Goal: Information Seeking & Learning: Check status

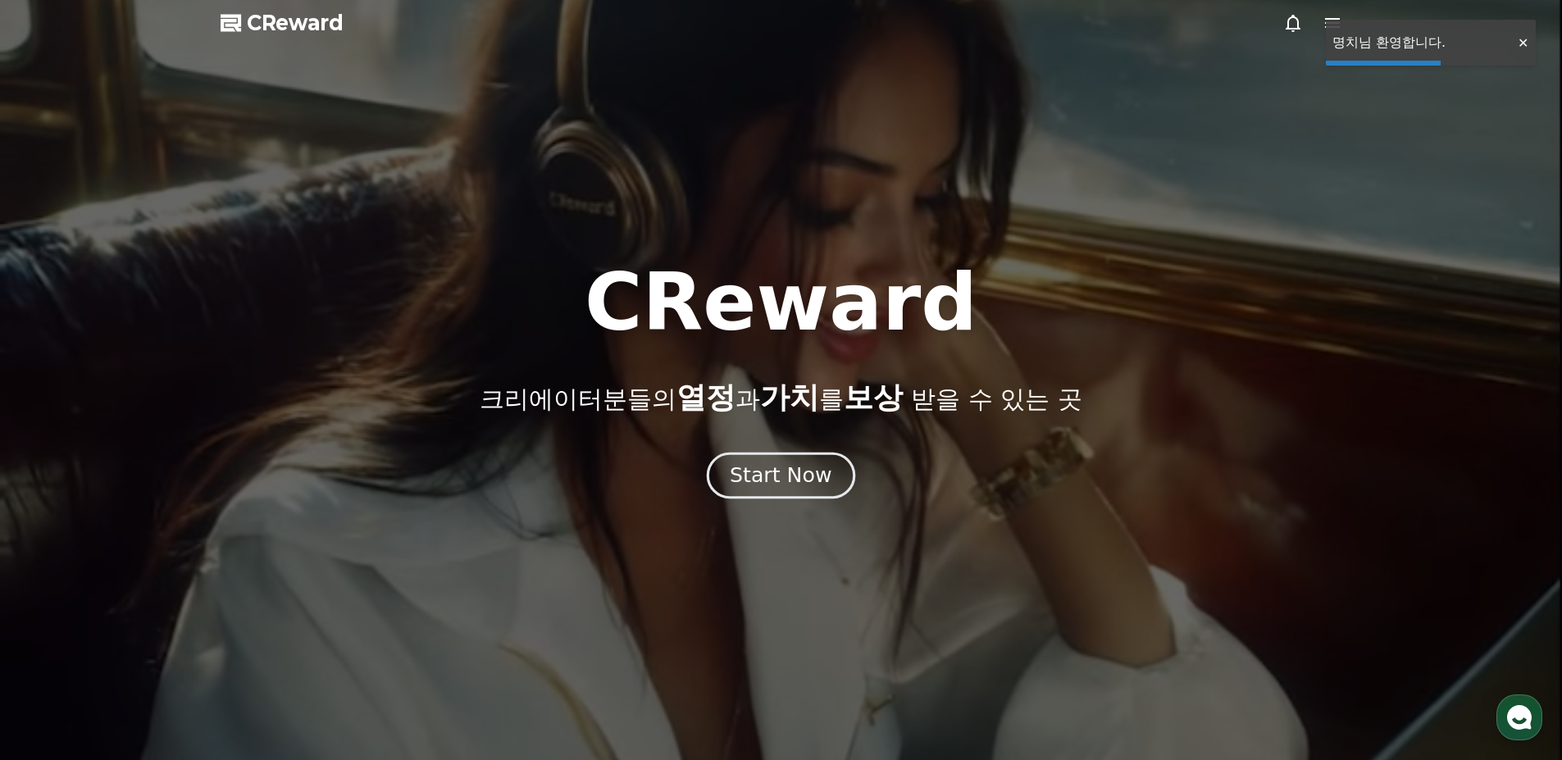
click at [805, 472] on div "Start Now" at bounding box center [781, 476] width 102 height 28
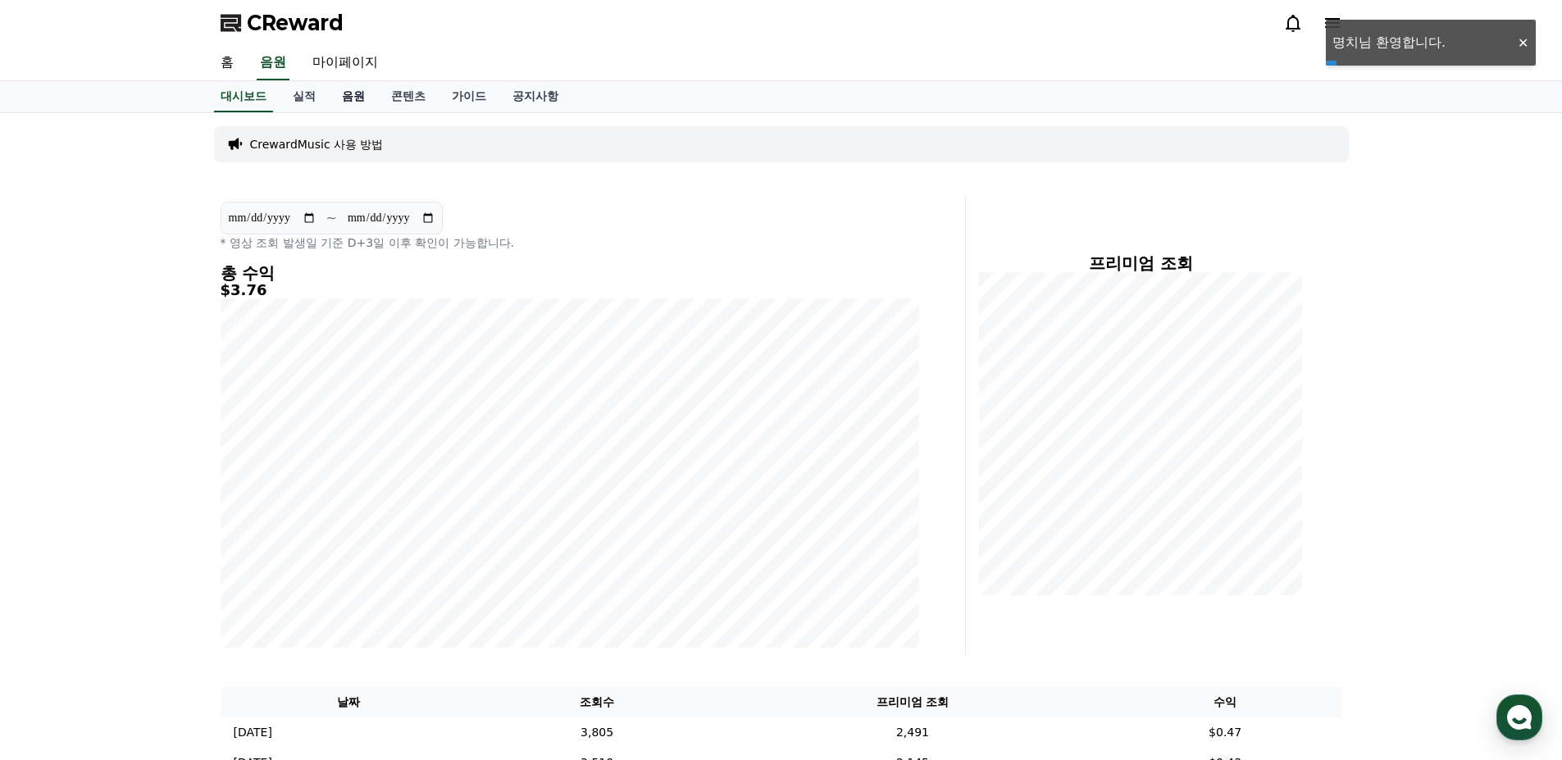
click at [353, 95] on link "음원" at bounding box center [353, 96] width 49 height 31
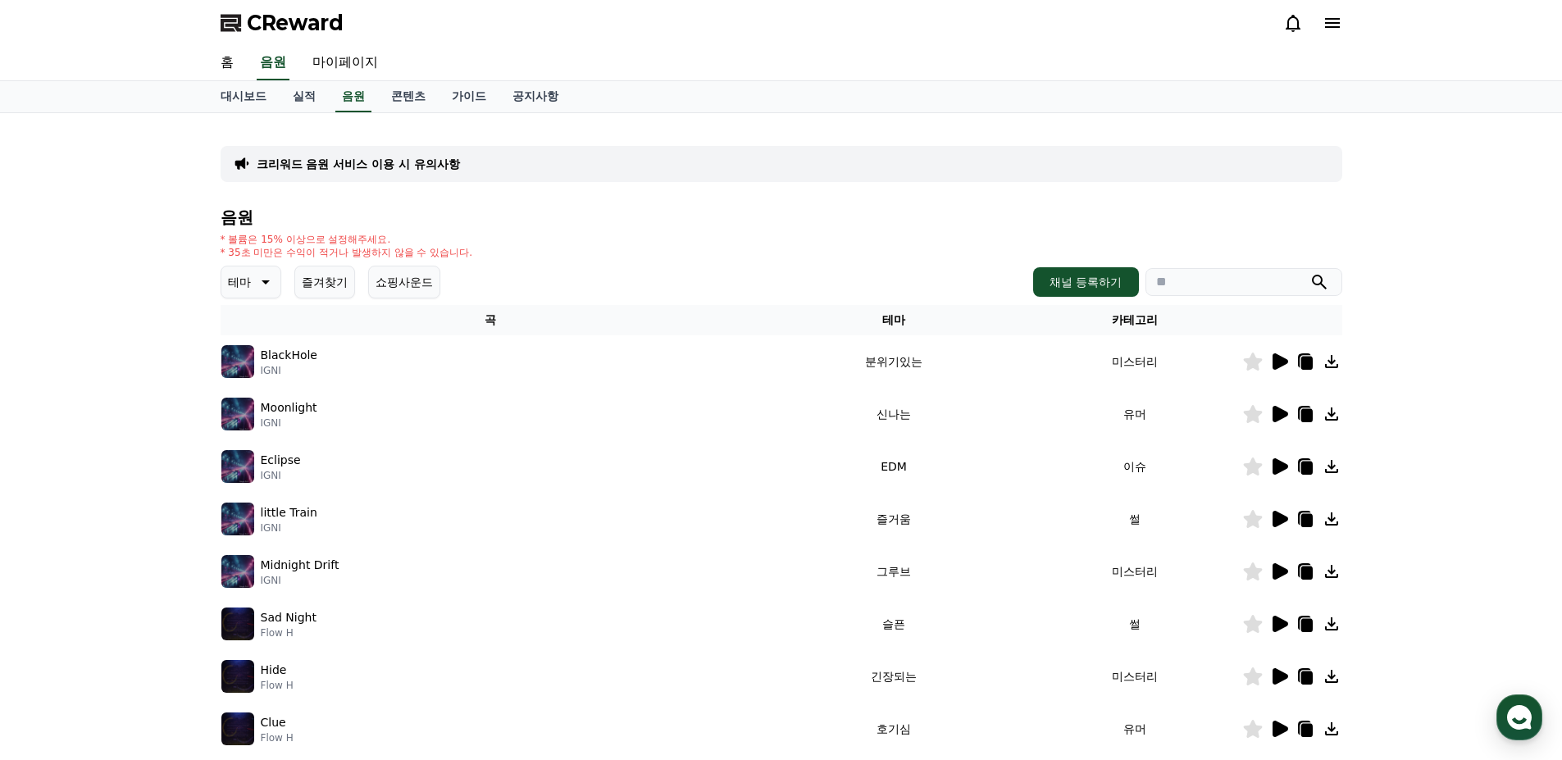
click at [373, 349] on div "BlackHole IGNI" at bounding box center [490, 361] width 539 height 33
click at [373, 371] on div "BlackHole IGNI" at bounding box center [490, 361] width 539 height 33
click at [1277, 362] on icon at bounding box center [1281, 361] width 16 height 16
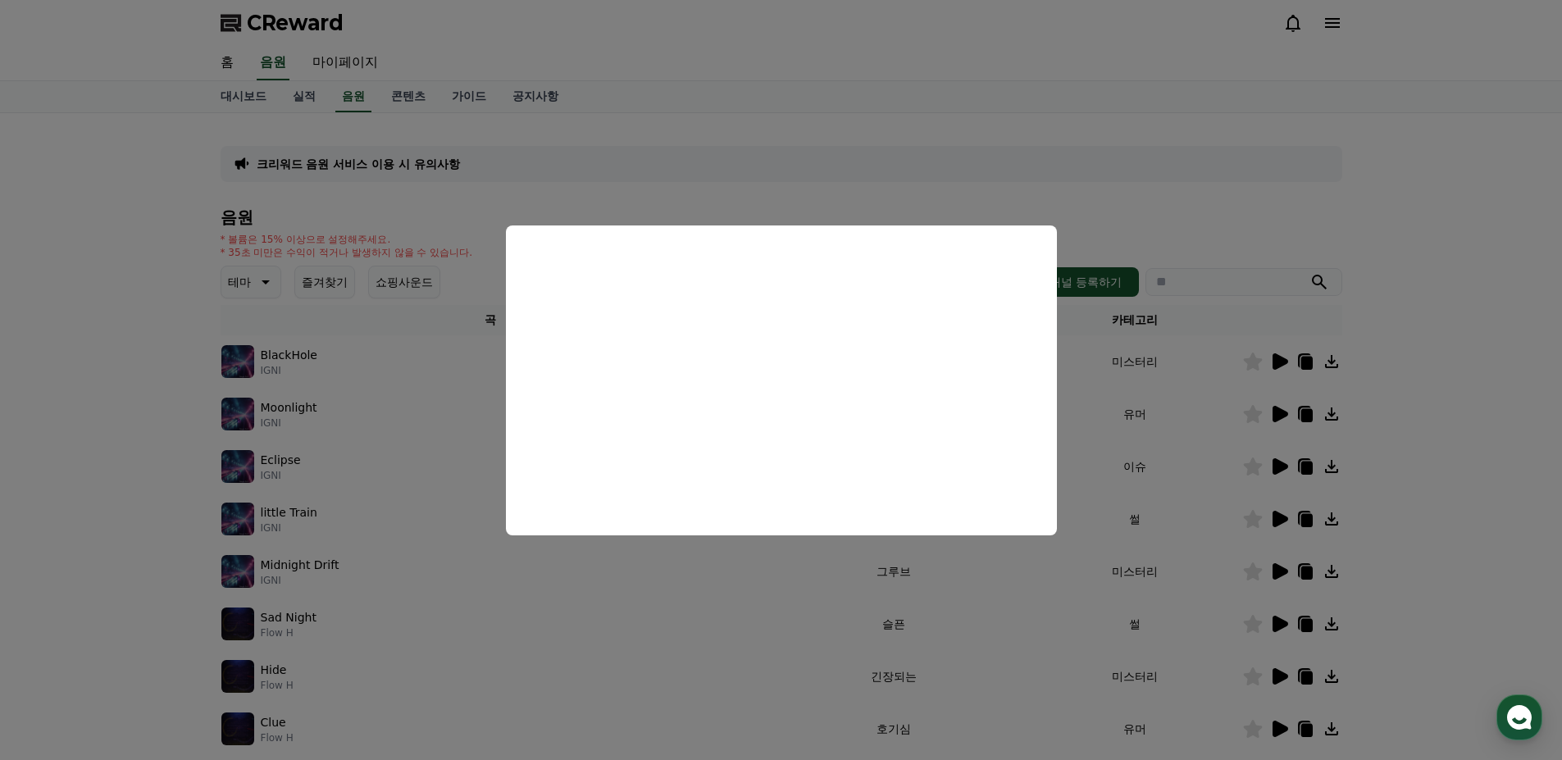
click at [1171, 414] on button "close modal" at bounding box center [781, 380] width 1562 height 760
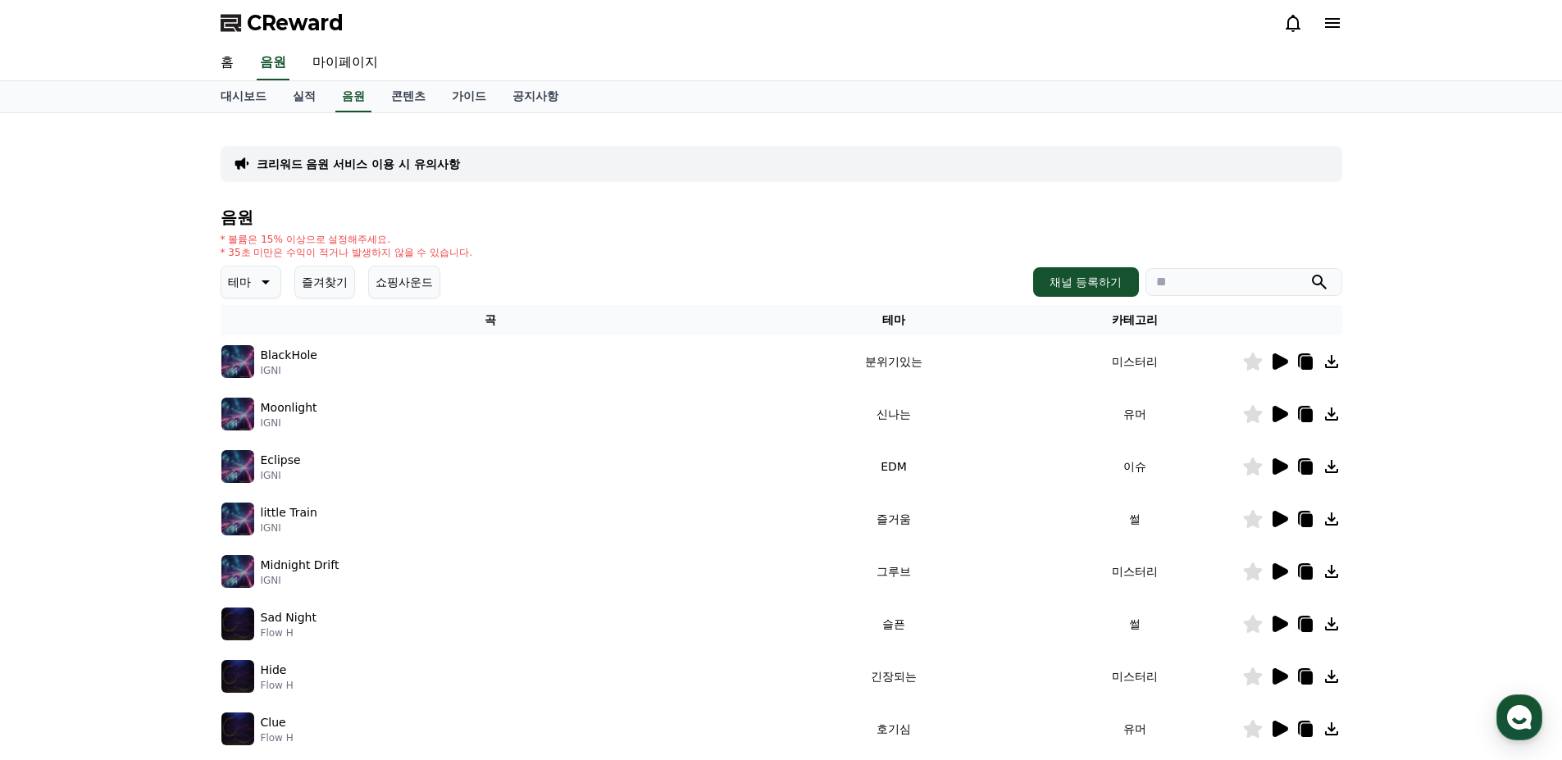
click at [242, 285] on p "테마" at bounding box center [239, 282] width 23 height 23
click at [254, 426] on button "긴장되는" at bounding box center [252, 417] width 59 height 36
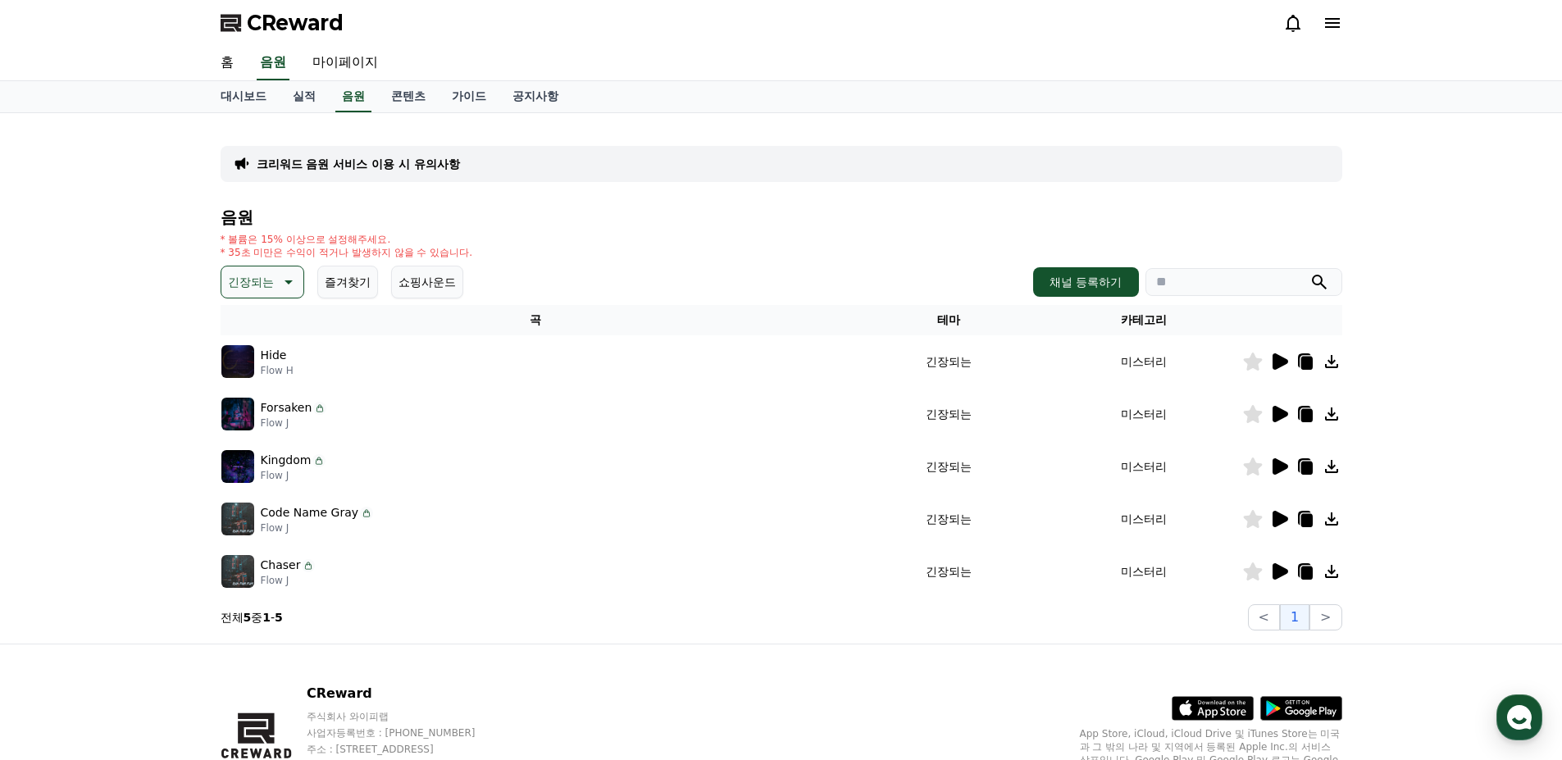
click at [1274, 363] on icon at bounding box center [1281, 361] width 16 height 16
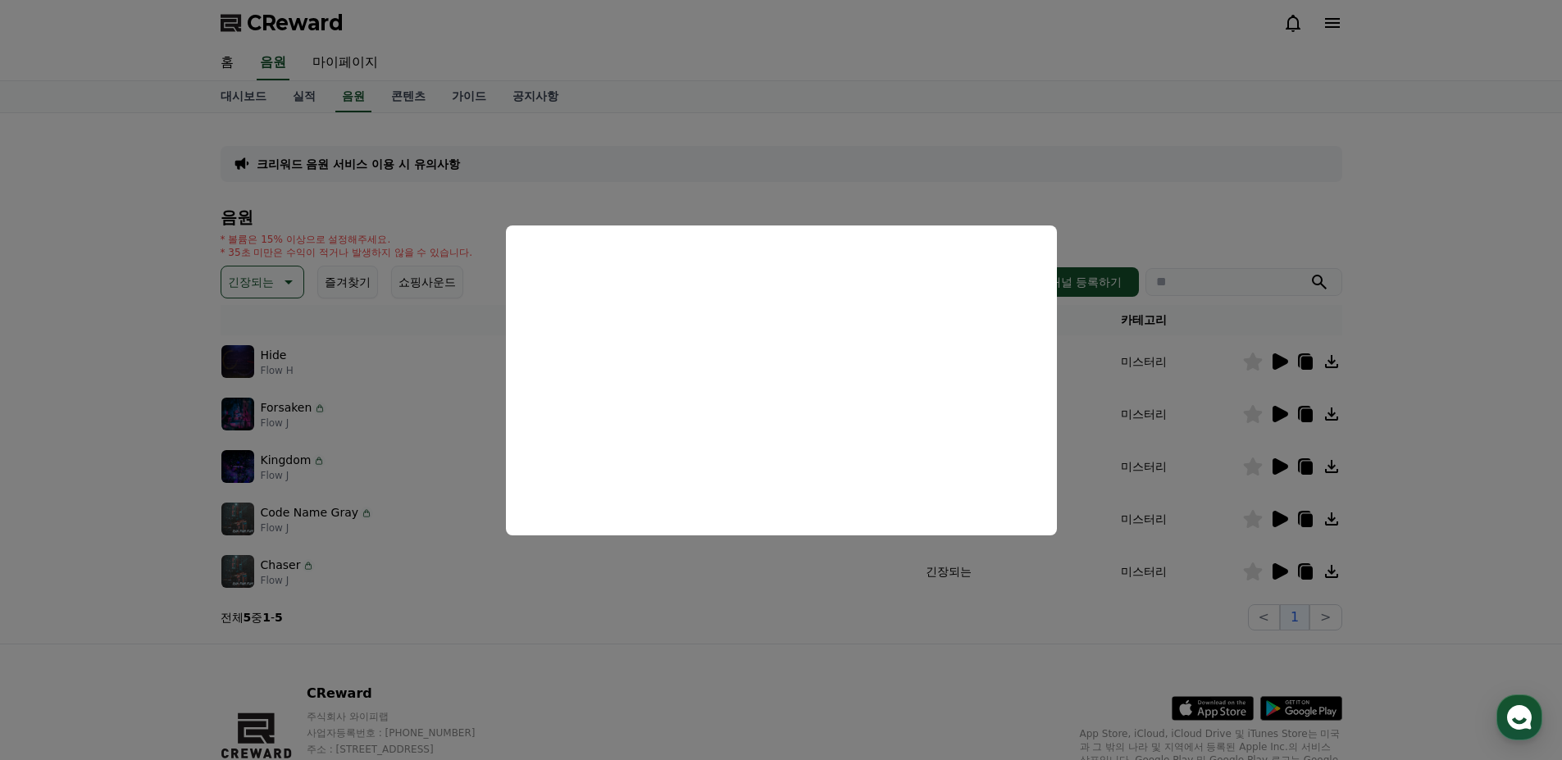
click at [1197, 200] on button "close modal" at bounding box center [781, 380] width 1562 height 760
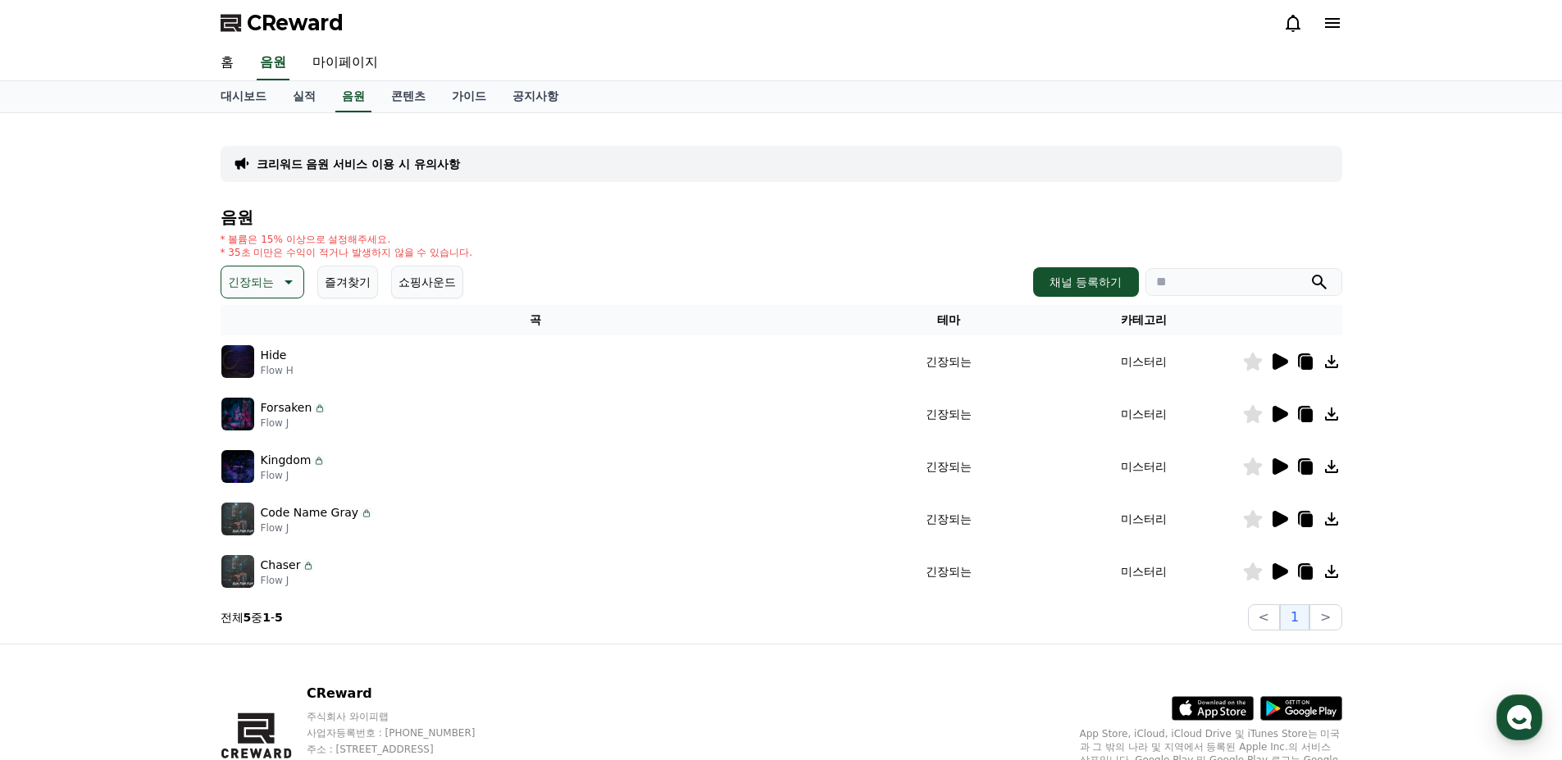
click at [1279, 420] on icon at bounding box center [1281, 414] width 16 height 16
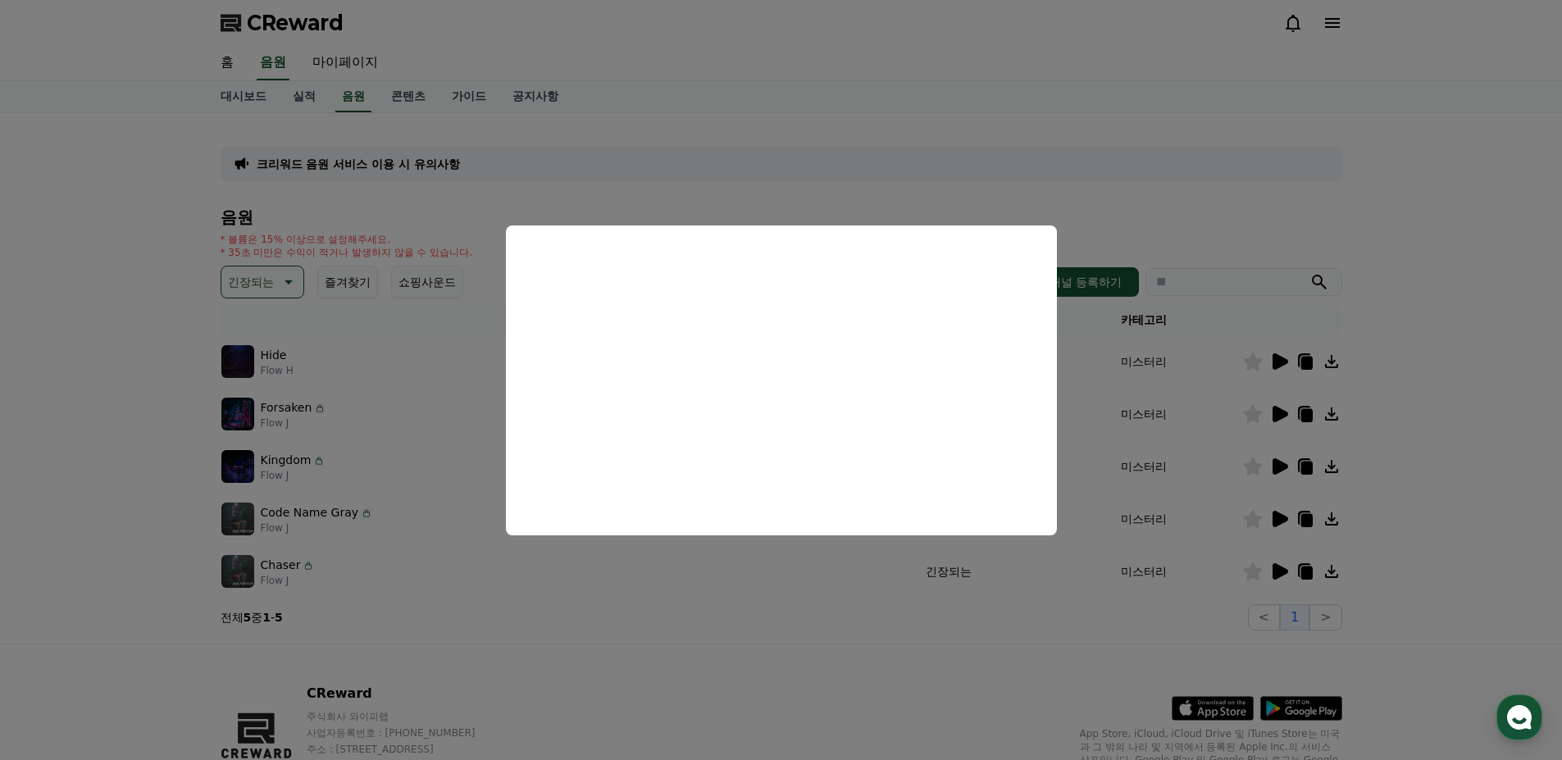
click at [1081, 144] on button "close modal" at bounding box center [781, 380] width 1562 height 760
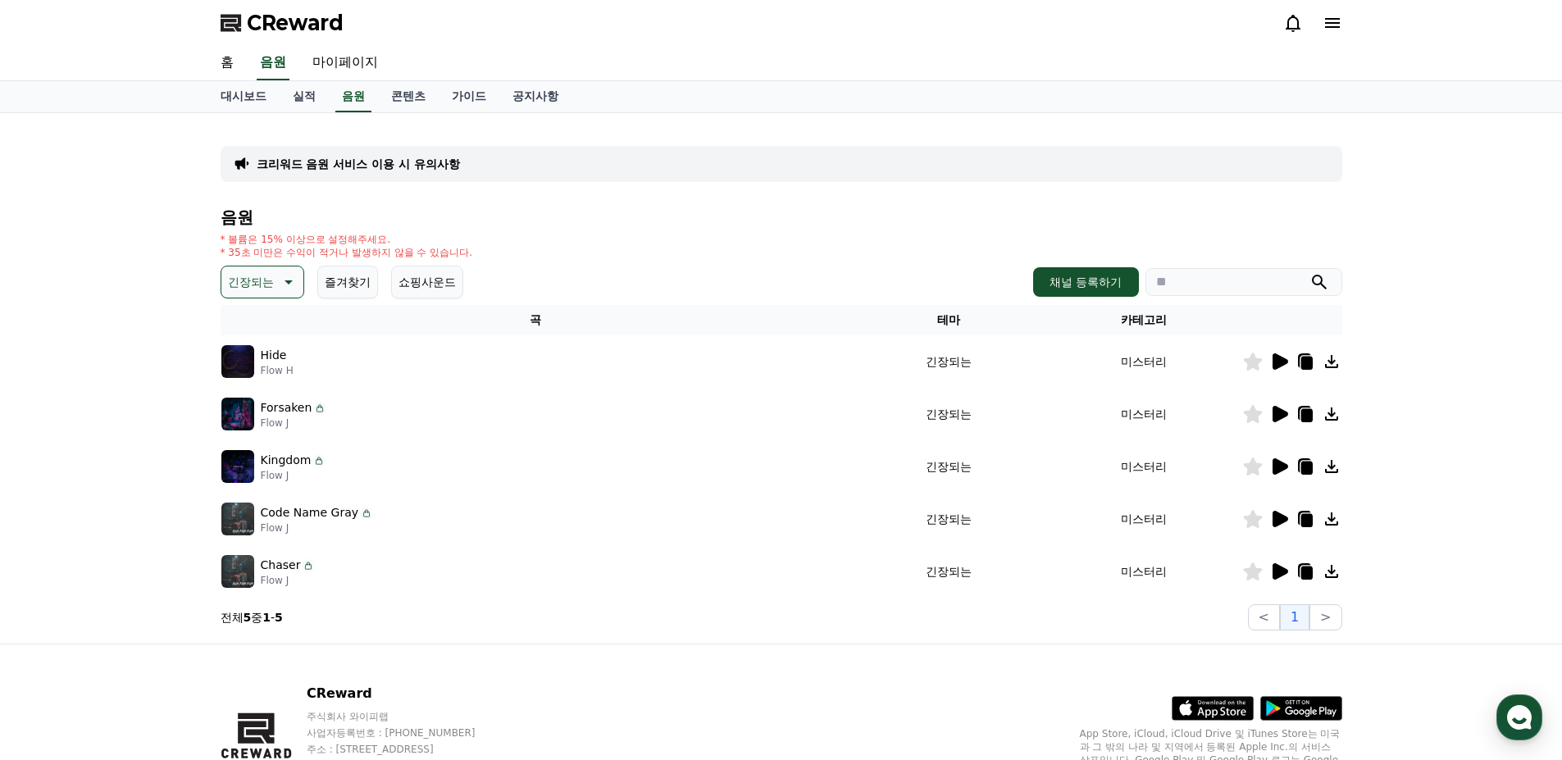
click at [1285, 411] on icon at bounding box center [1279, 414] width 20 height 20
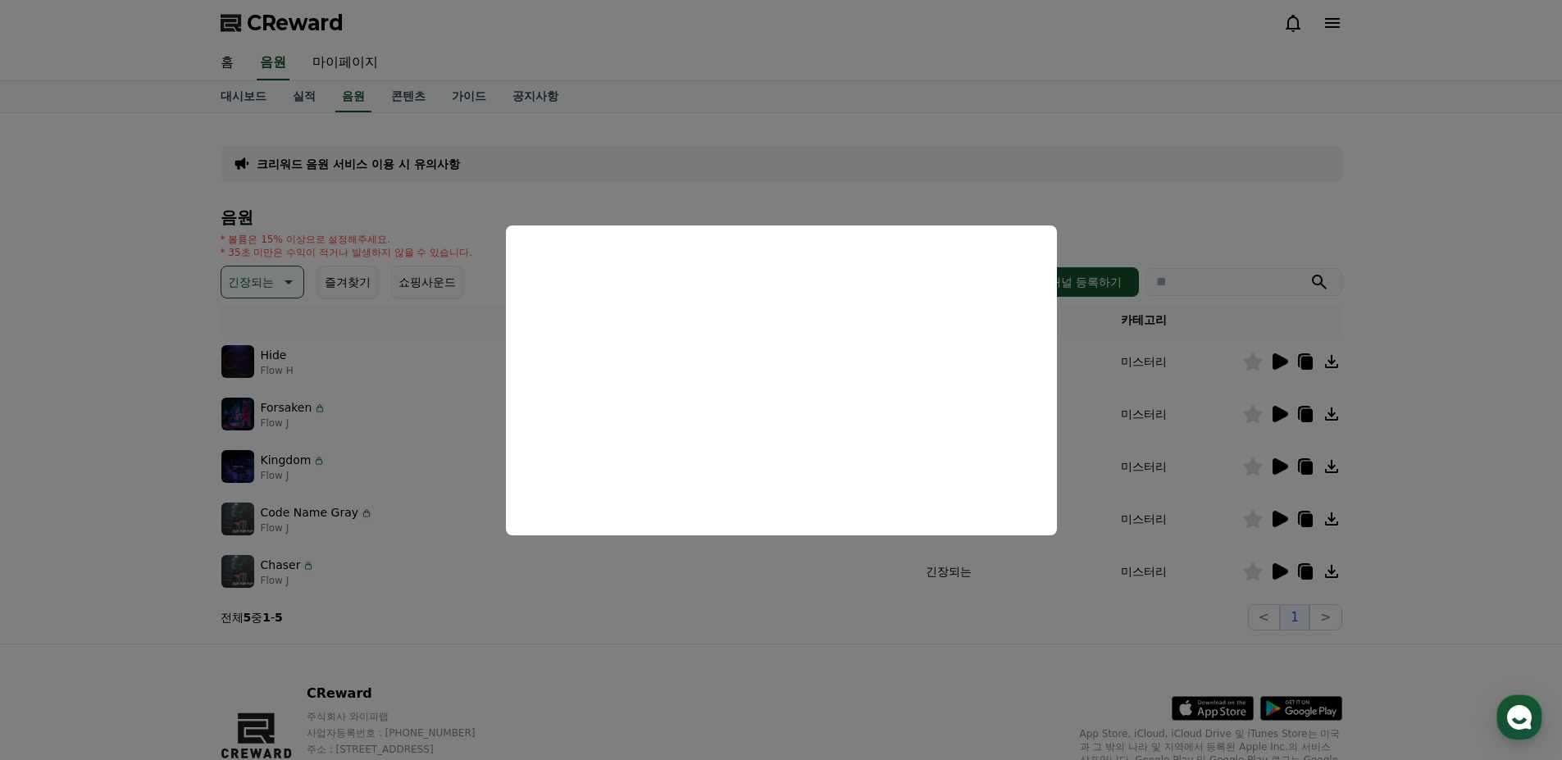
click at [1108, 172] on button "close modal" at bounding box center [781, 380] width 1562 height 760
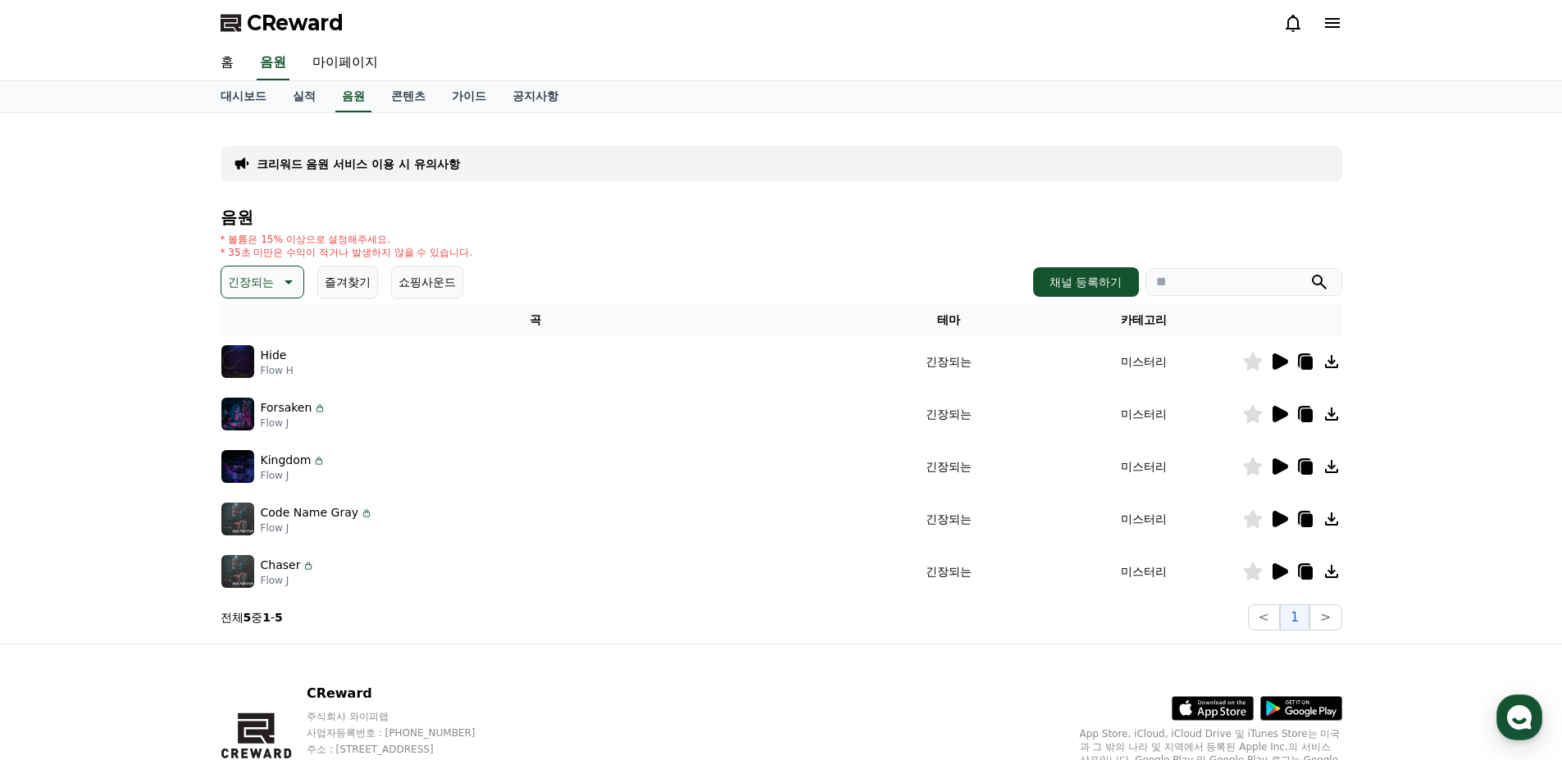
click at [1281, 467] on icon at bounding box center [1281, 466] width 16 height 16
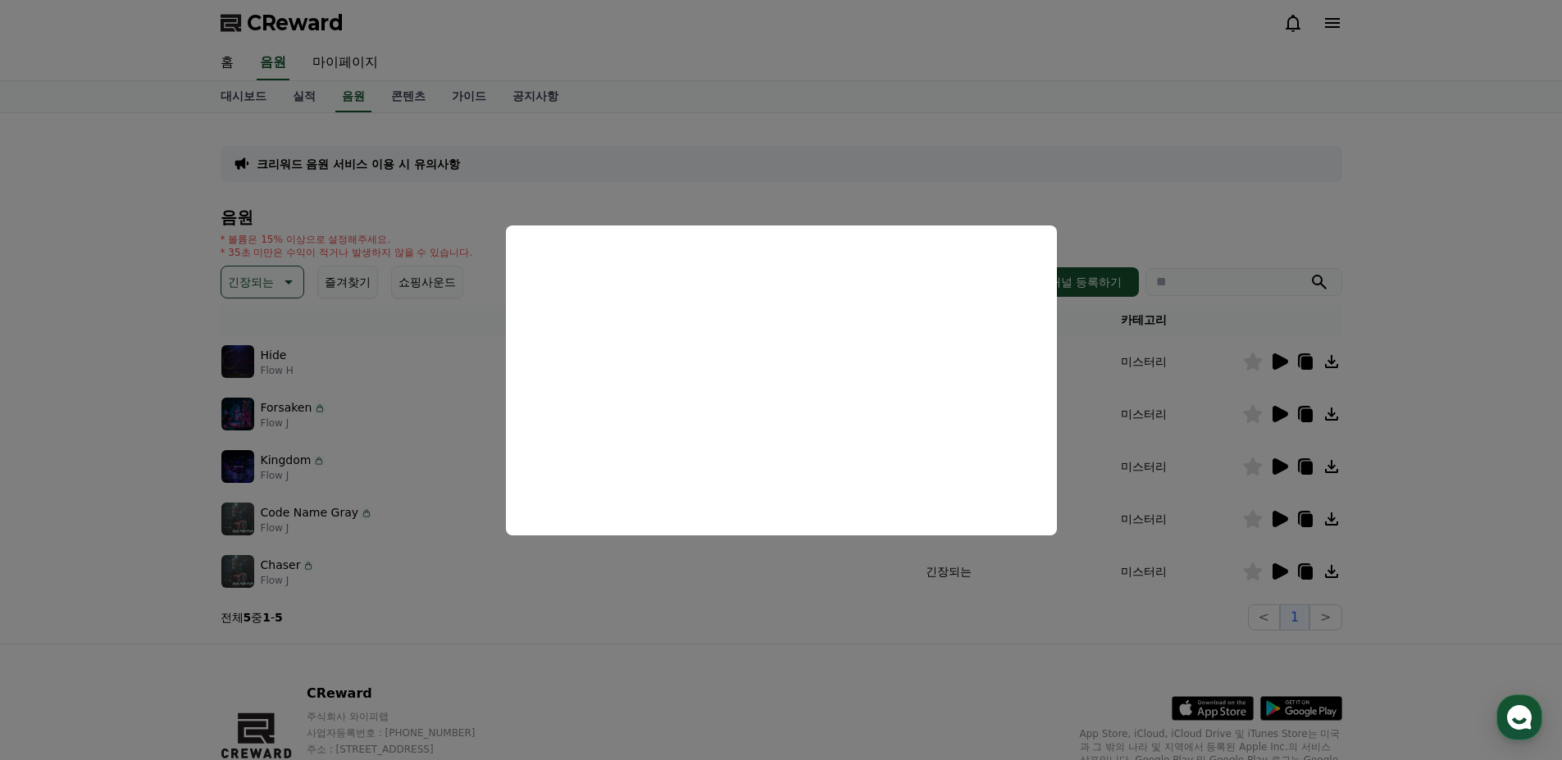
click at [1050, 153] on button "close modal" at bounding box center [781, 380] width 1562 height 760
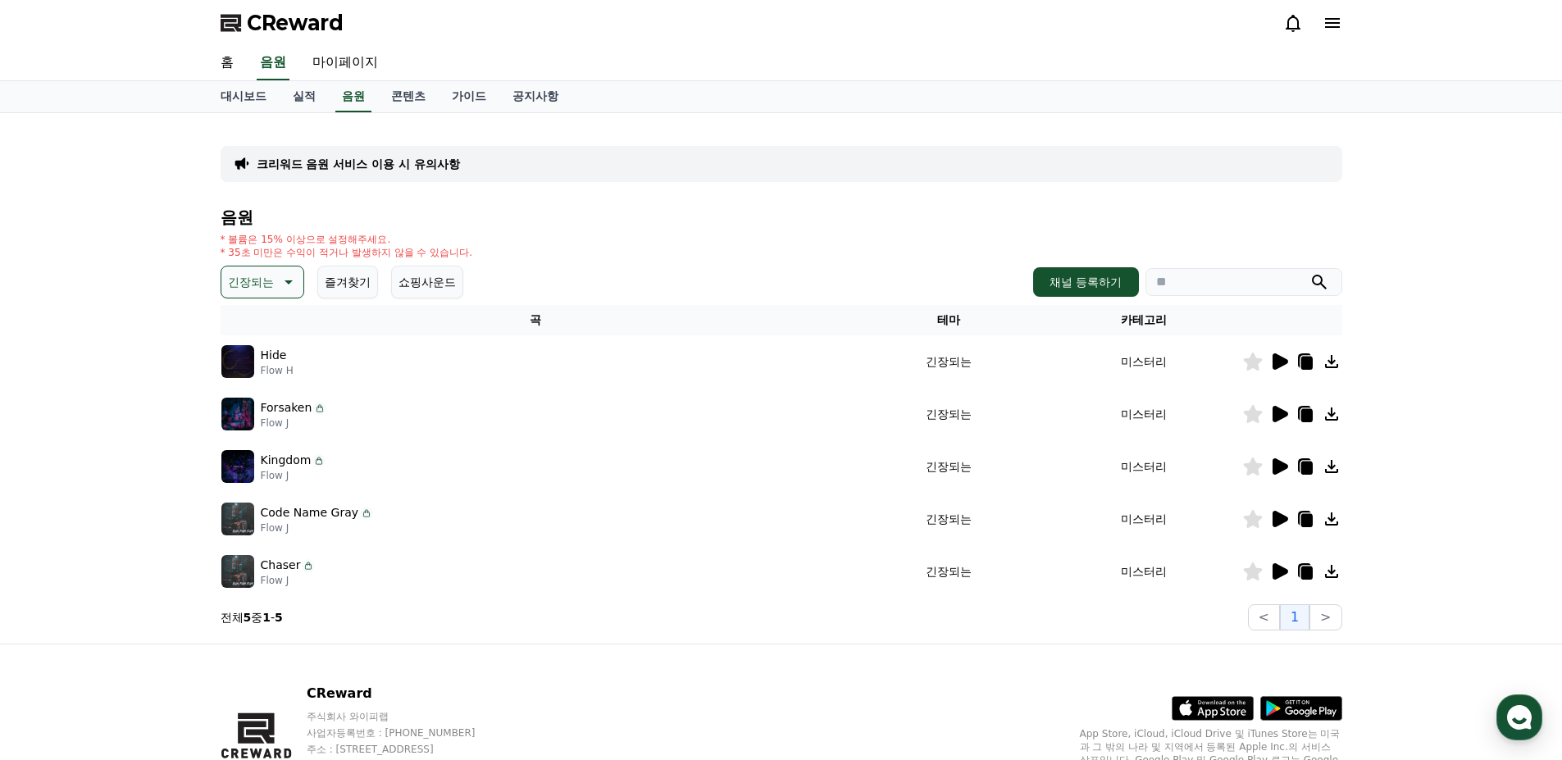
click at [1284, 524] on icon at bounding box center [1279, 519] width 20 height 20
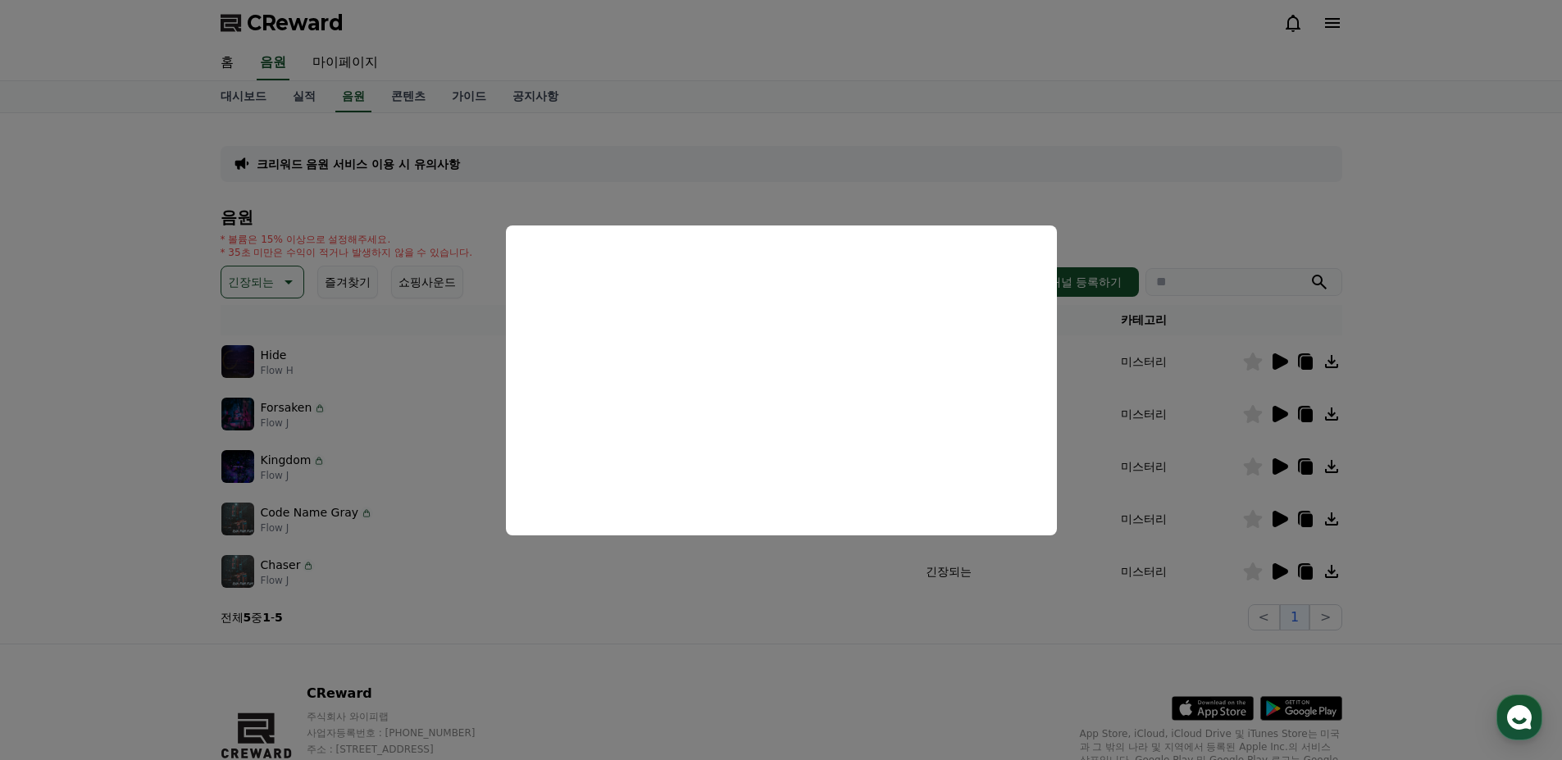
click at [1049, 143] on button "close modal" at bounding box center [781, 380] width 1562 height 760
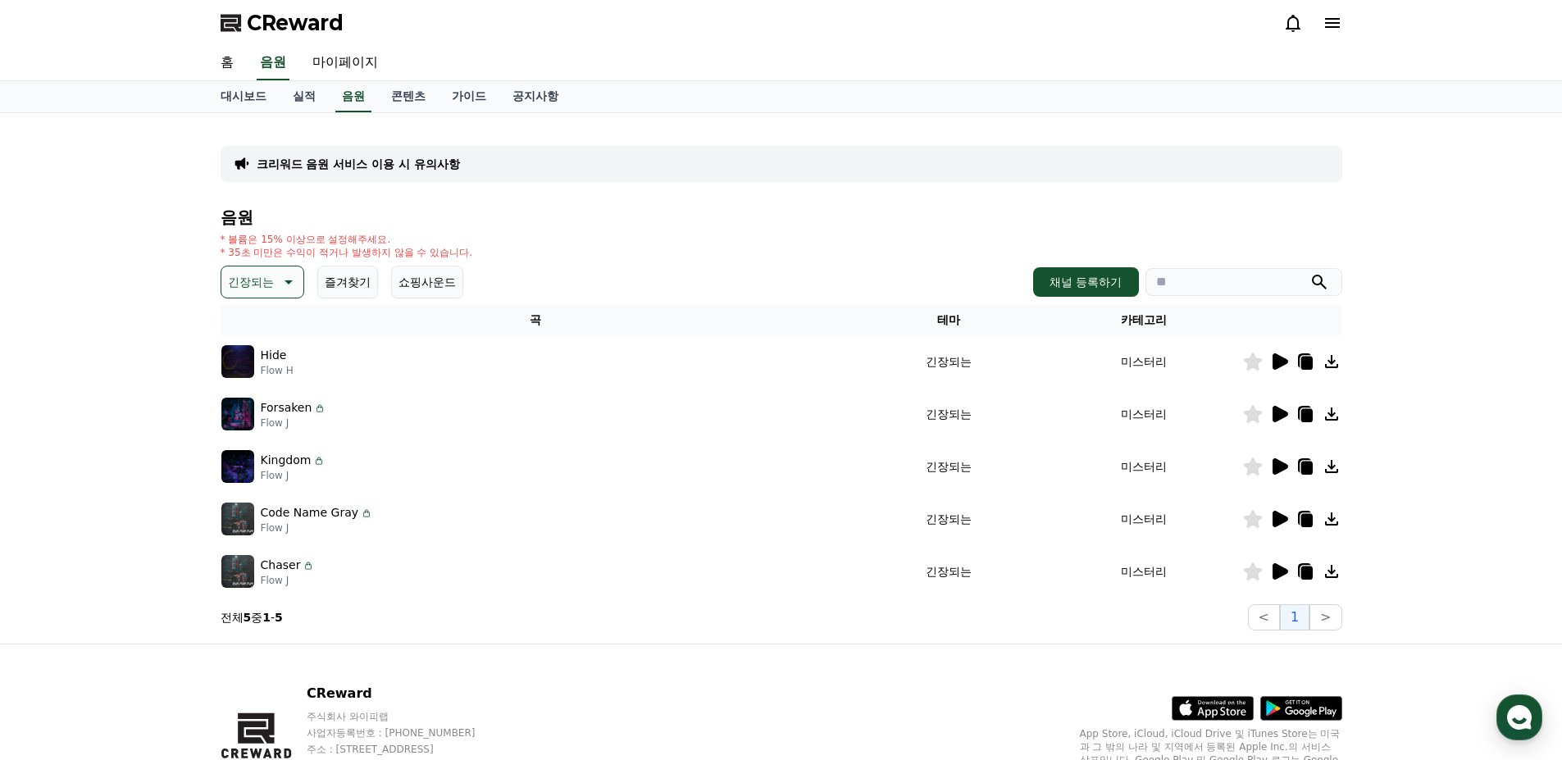
click at [1283, 578] on icon at bounding box center [1279, 572] width 20 height 20
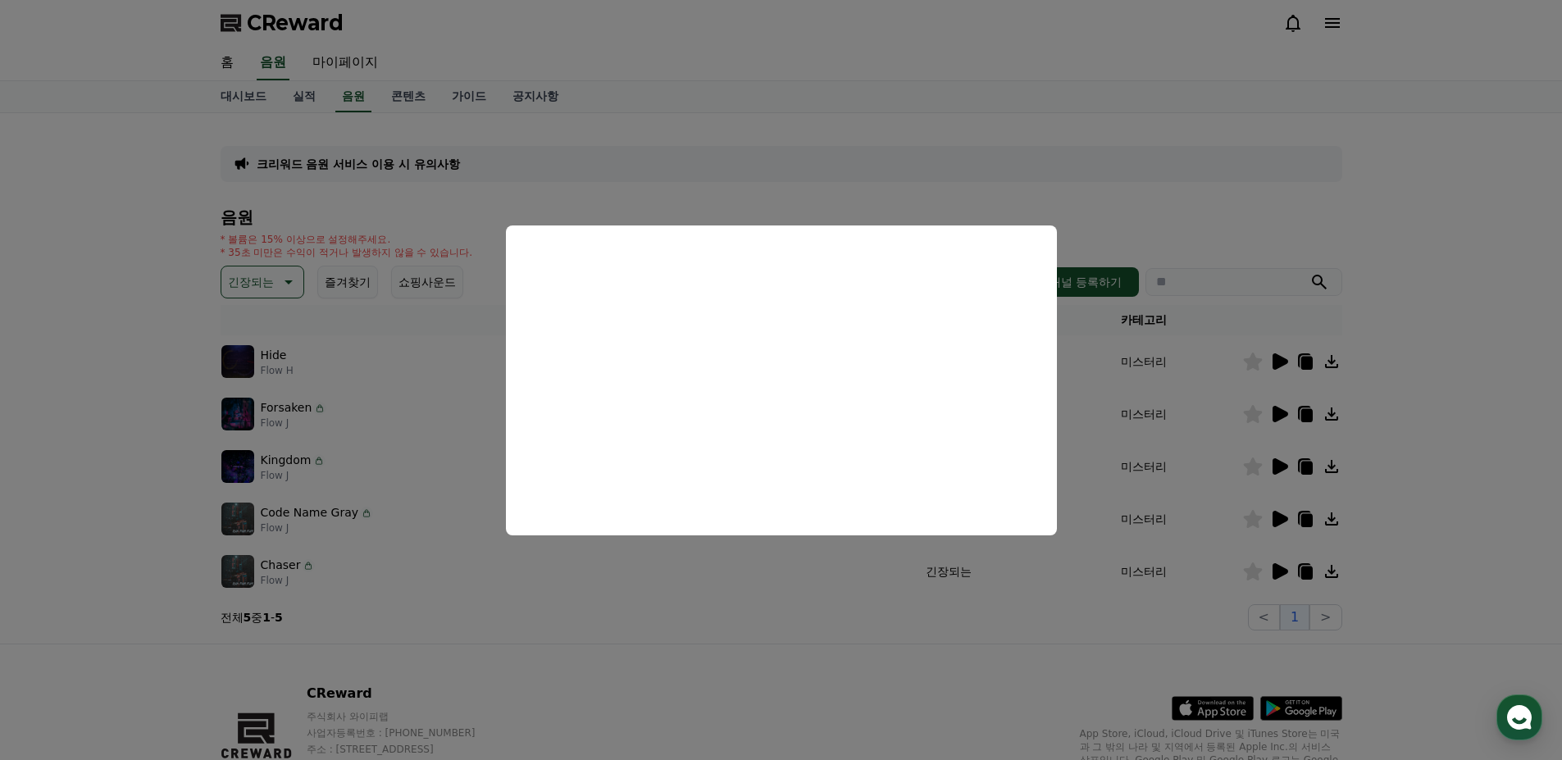
click at [879, 158] on button "close modal" at bounding box center [781, 380] width 1562 height 760
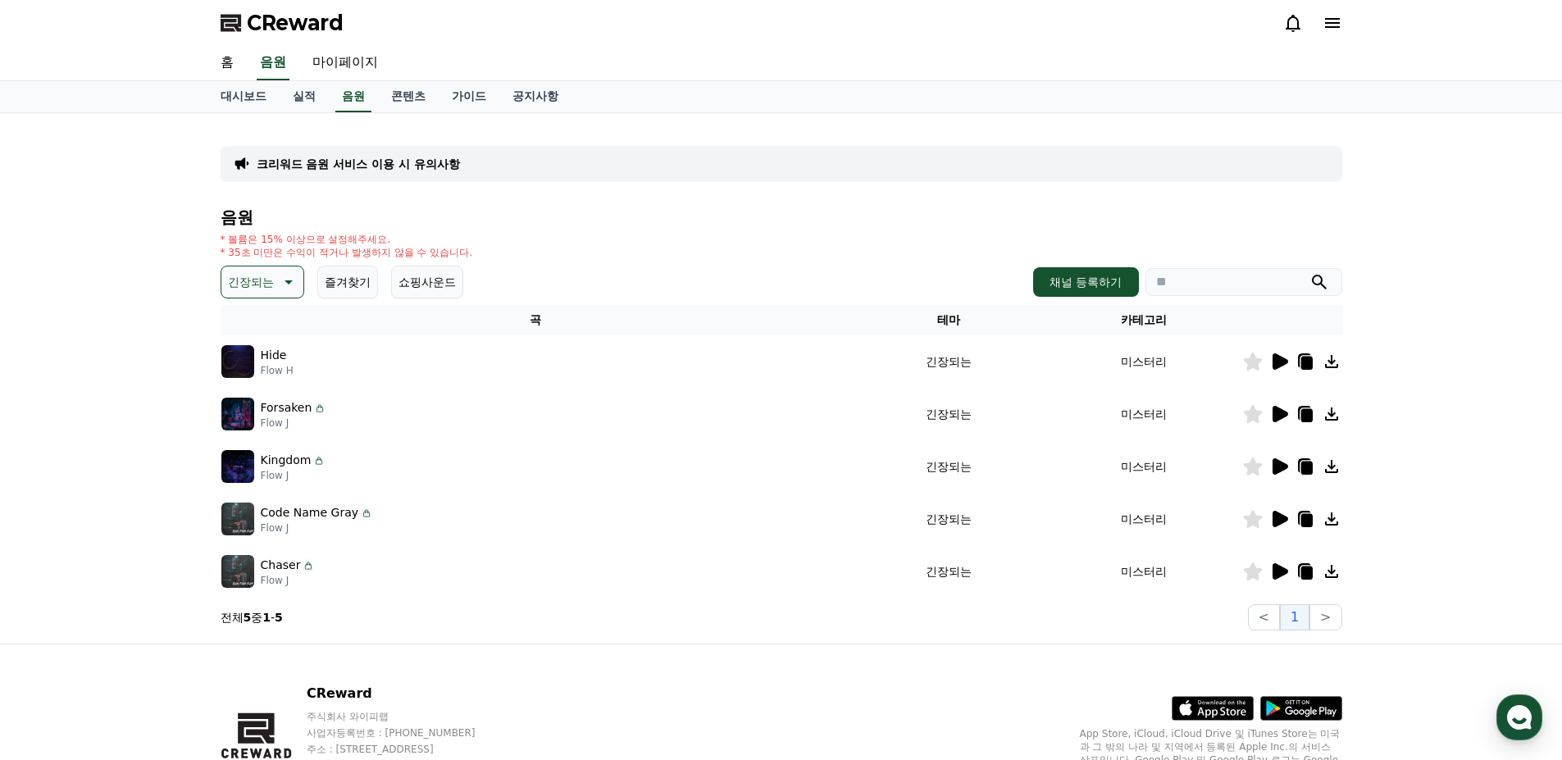
click at [276, 280] on button "긴장되는" at bounding box center [263, 282] width 84 height 33
click at [255, 455] on button "어두운" at bounding box center [247, 453] width 48 height 36
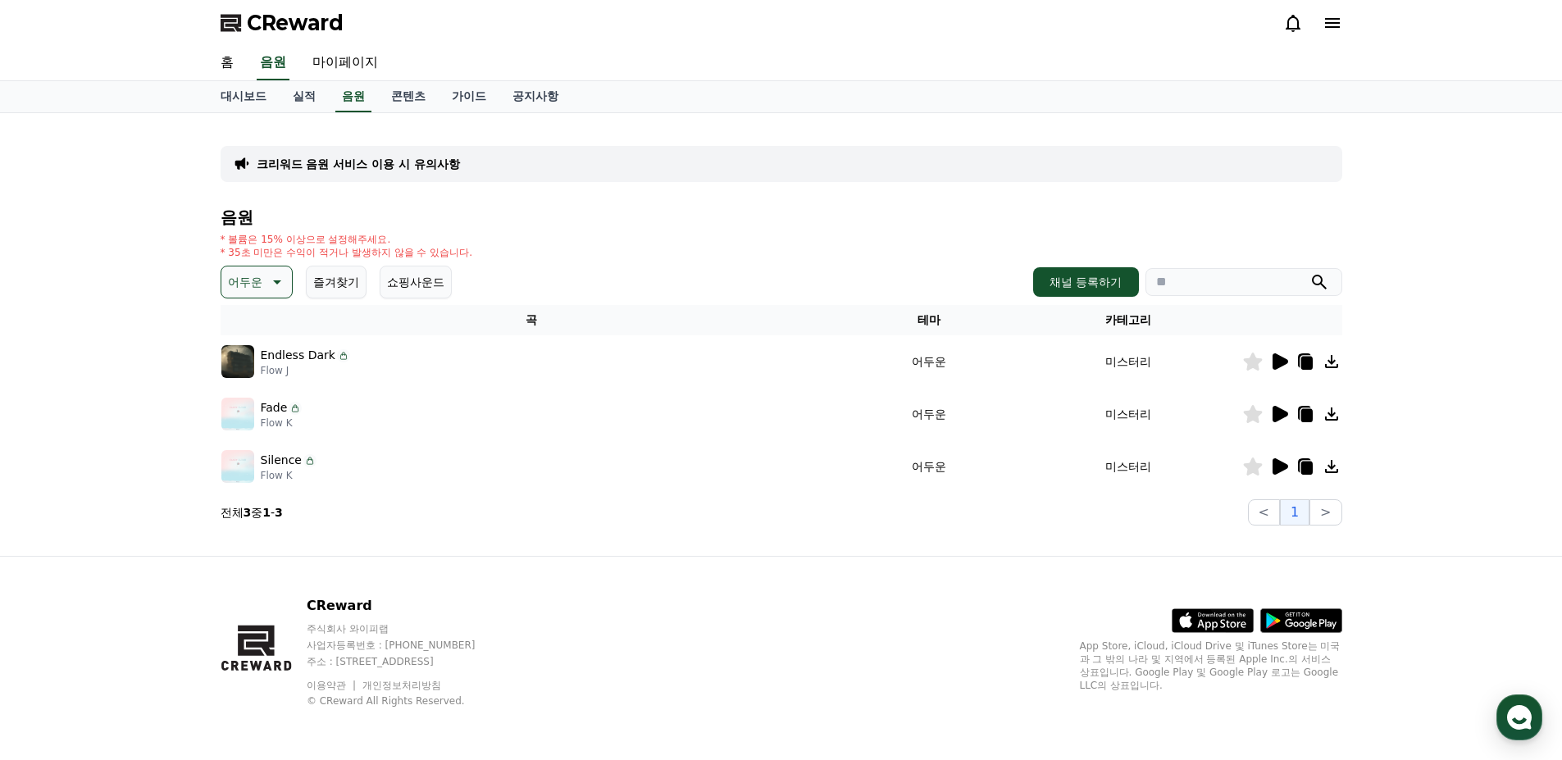
click at [1280, 358] on icon at bounding box center [1281, 361] width 16 height 16
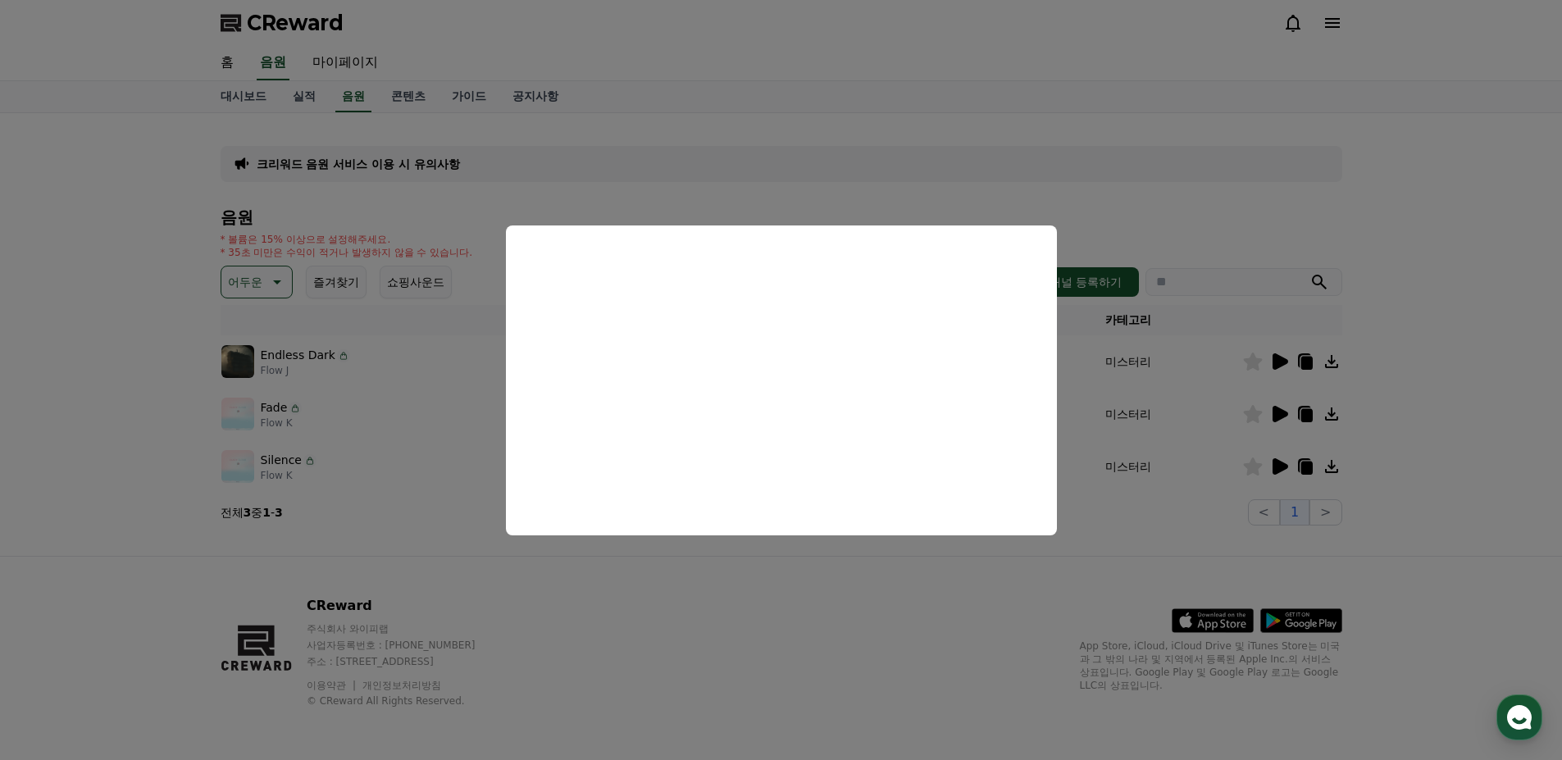
click at [1061, 171] on button "close modal" at bounding box center [781, 380] width 1562 height 760
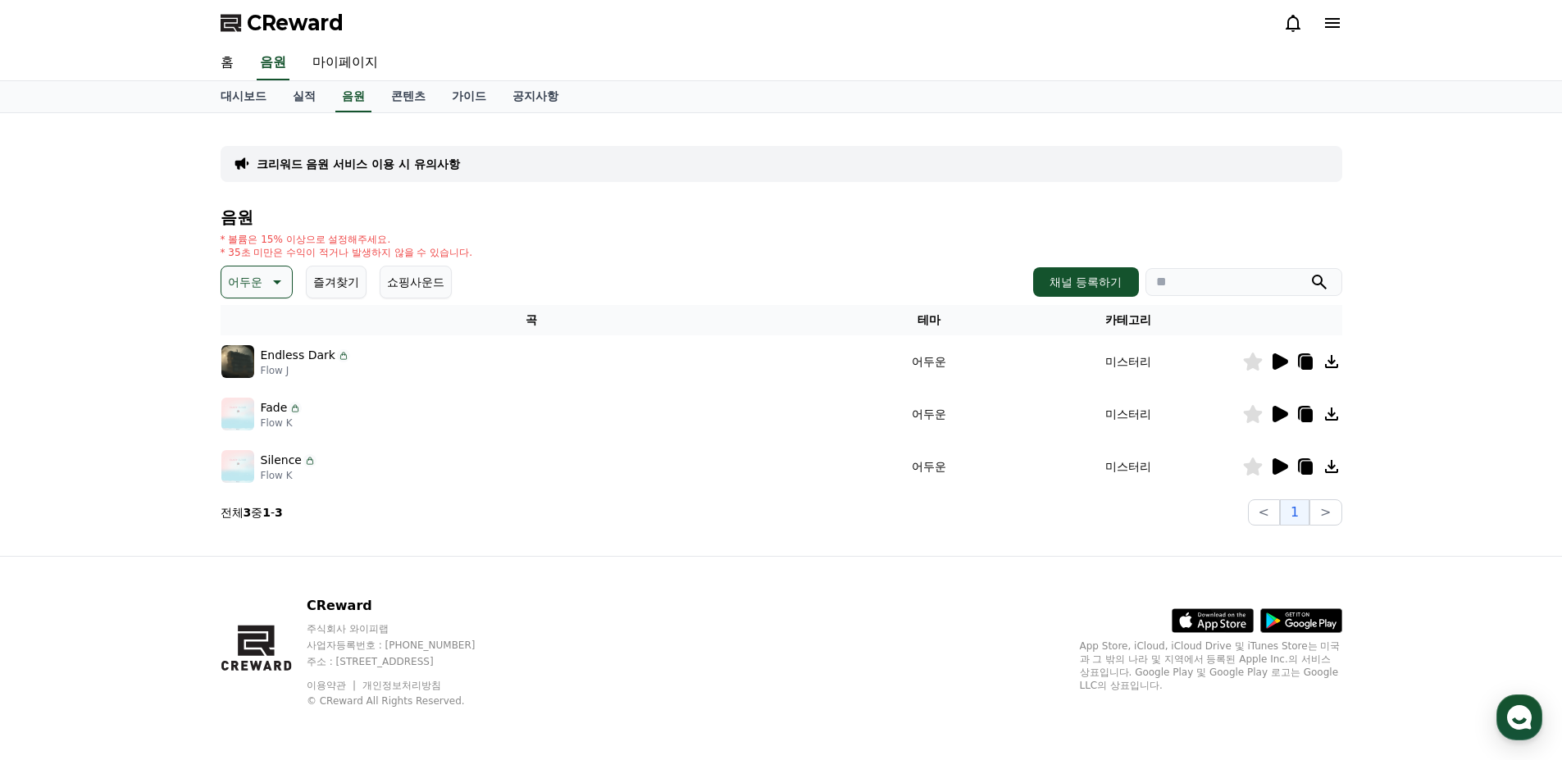
click at [292, 411] on icon at bounding box center [295, 408] width 13 height 13
click at [1287, 408] on icon at bounding box center [1279, 414] width 20 height 20
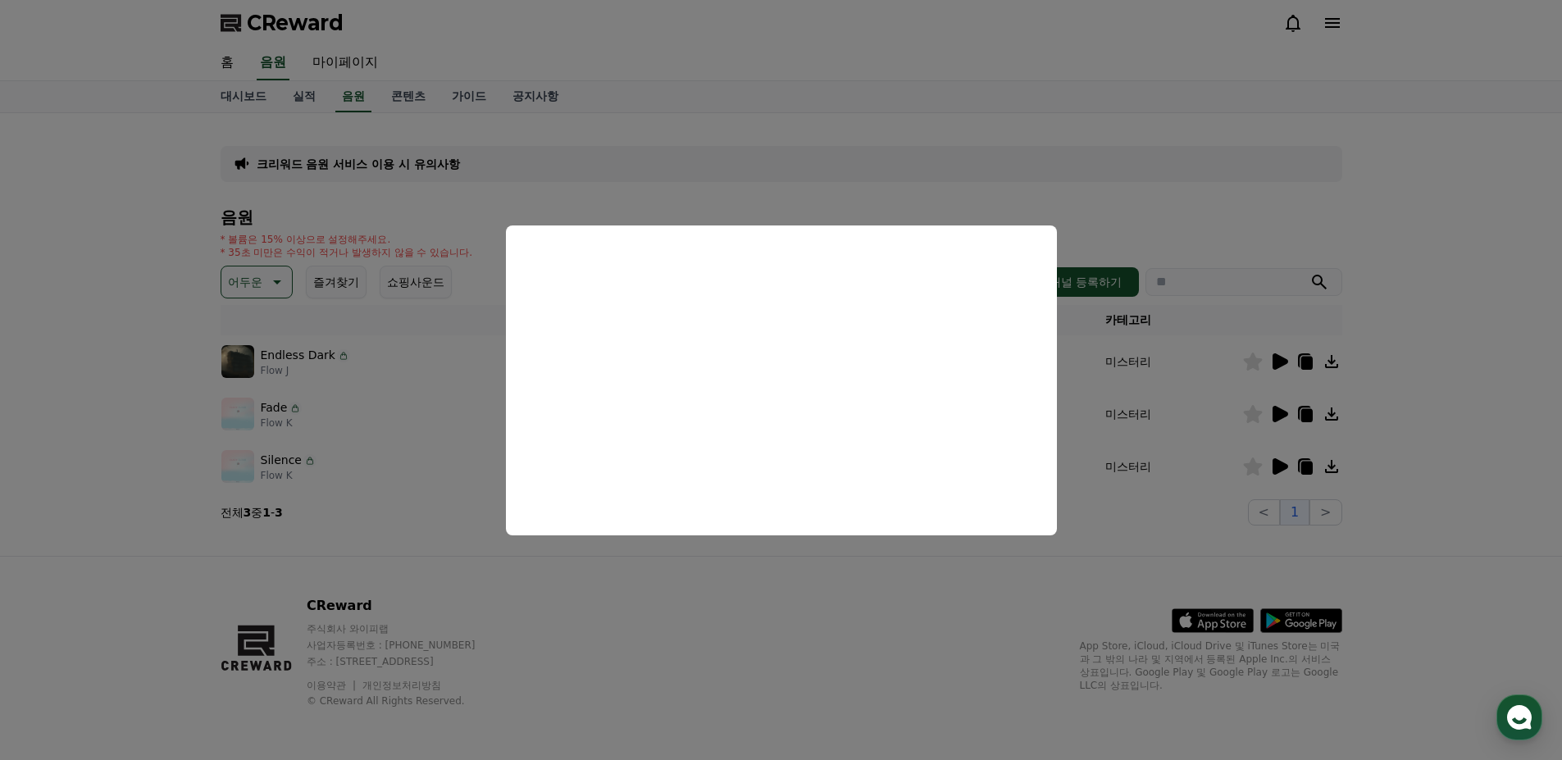
click at [813, 194] on button "close modal" at bounding box center [781, 380] width 1562 height 760
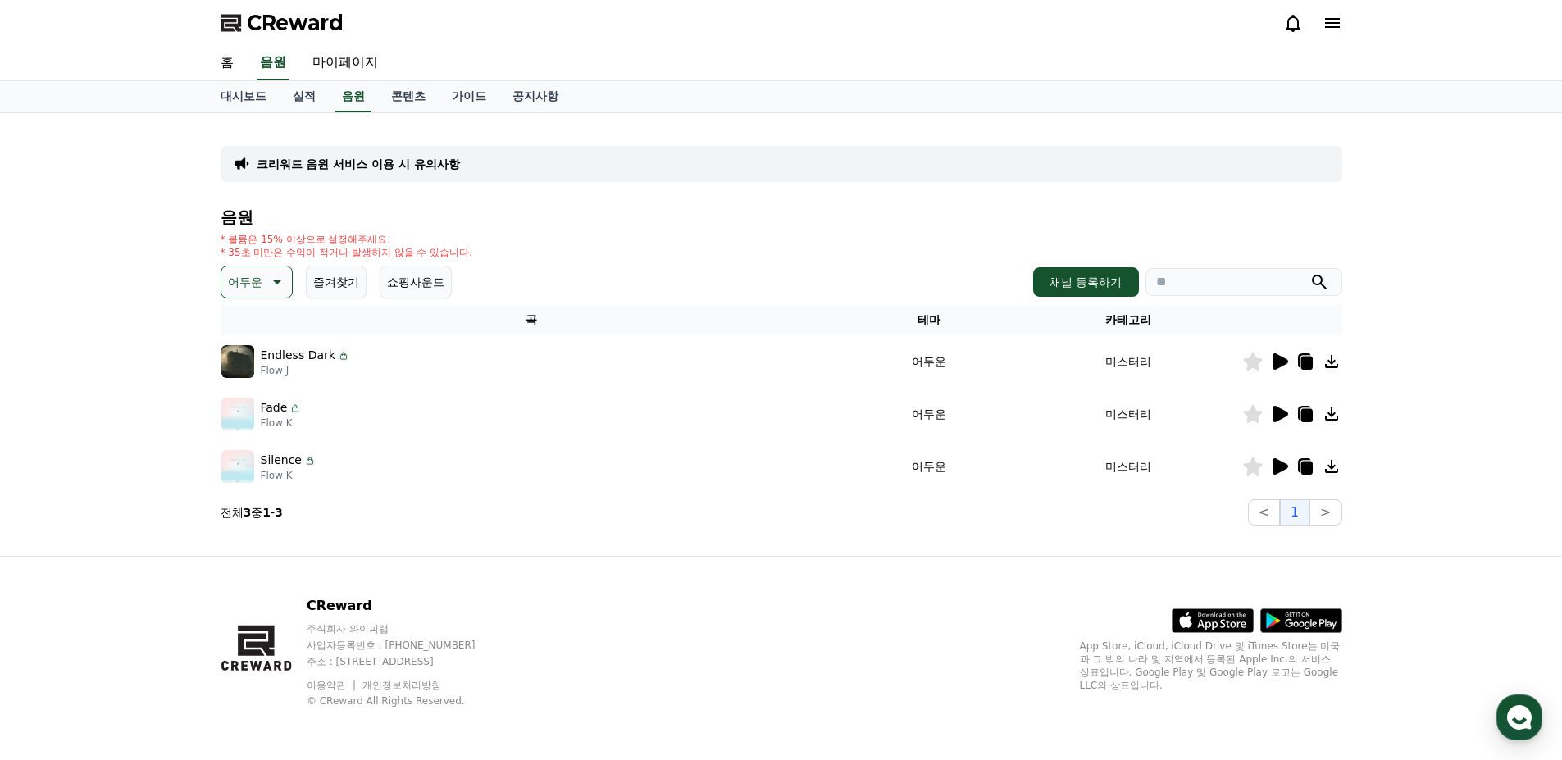
click at [1279, 461] on icon at bounding box center [1281, 466] width 16 height 16
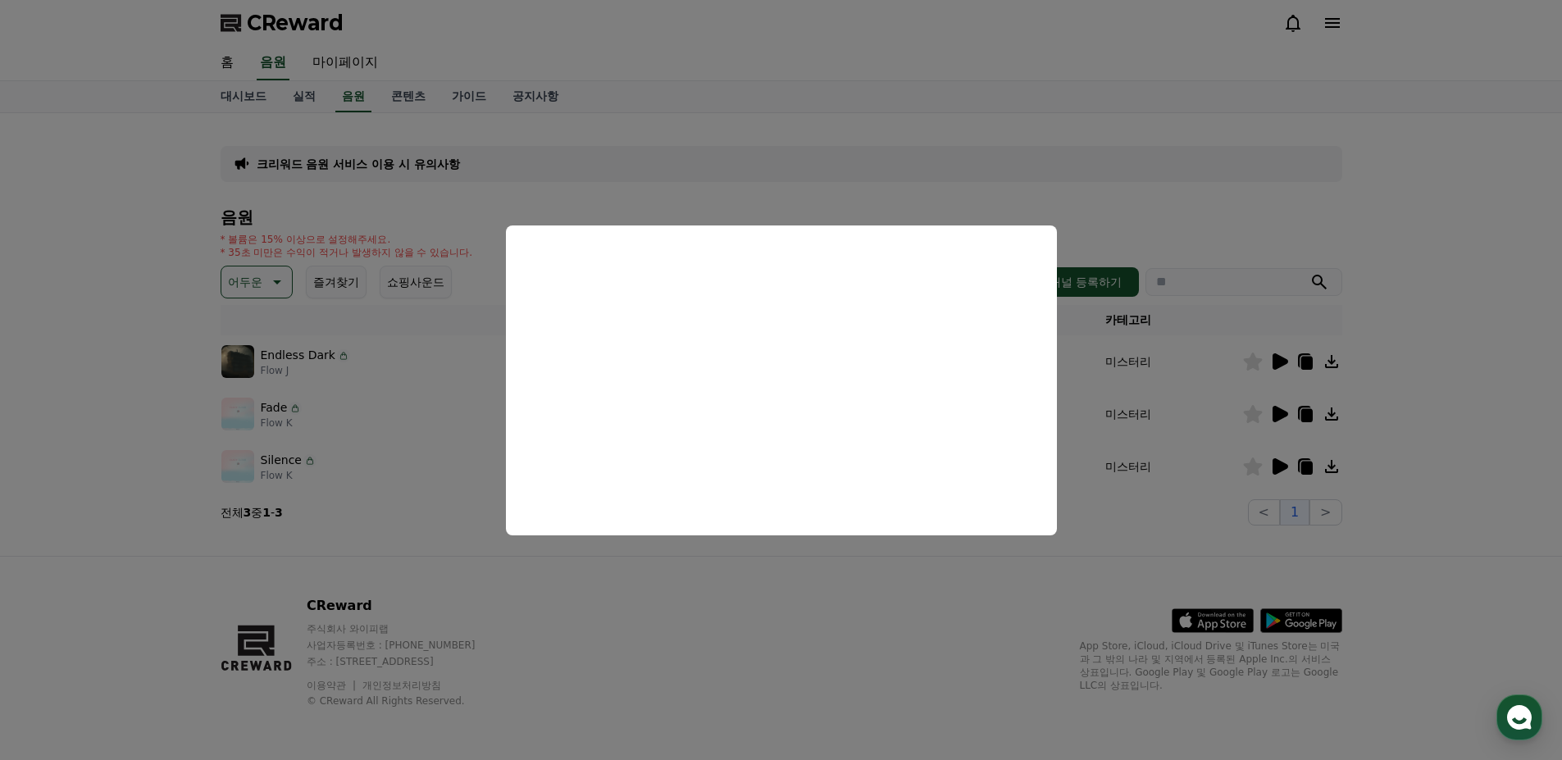
click at [936, 164] on button "close modal" at bounding box center [781, 380] width 1562 height 760
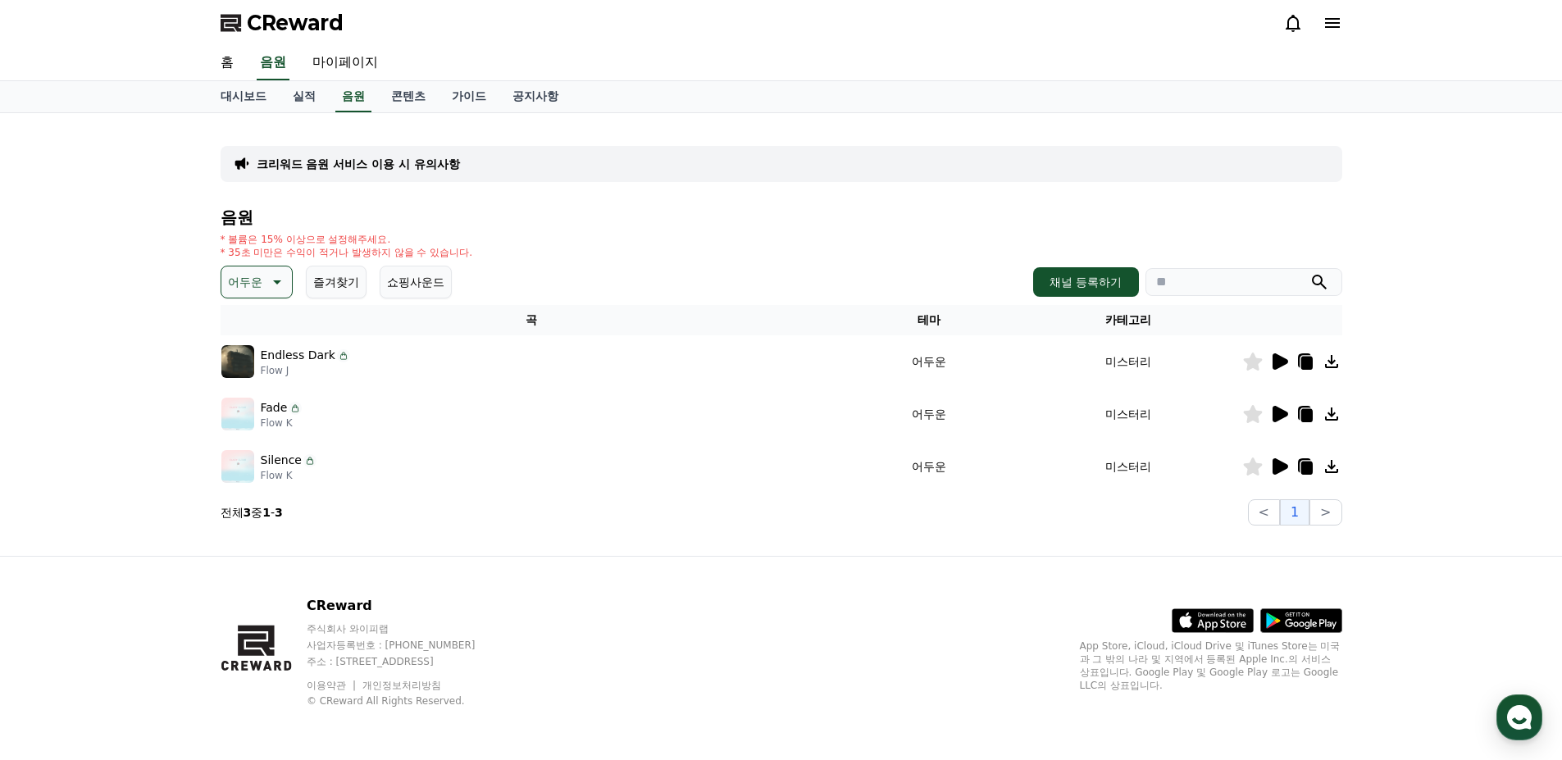
click at [1302, 471] on icon at bounding box center [1306, 468] width 11 height 13
click at [1284, 468] on icon at bounding box center [1281, 466] width 16 height 16
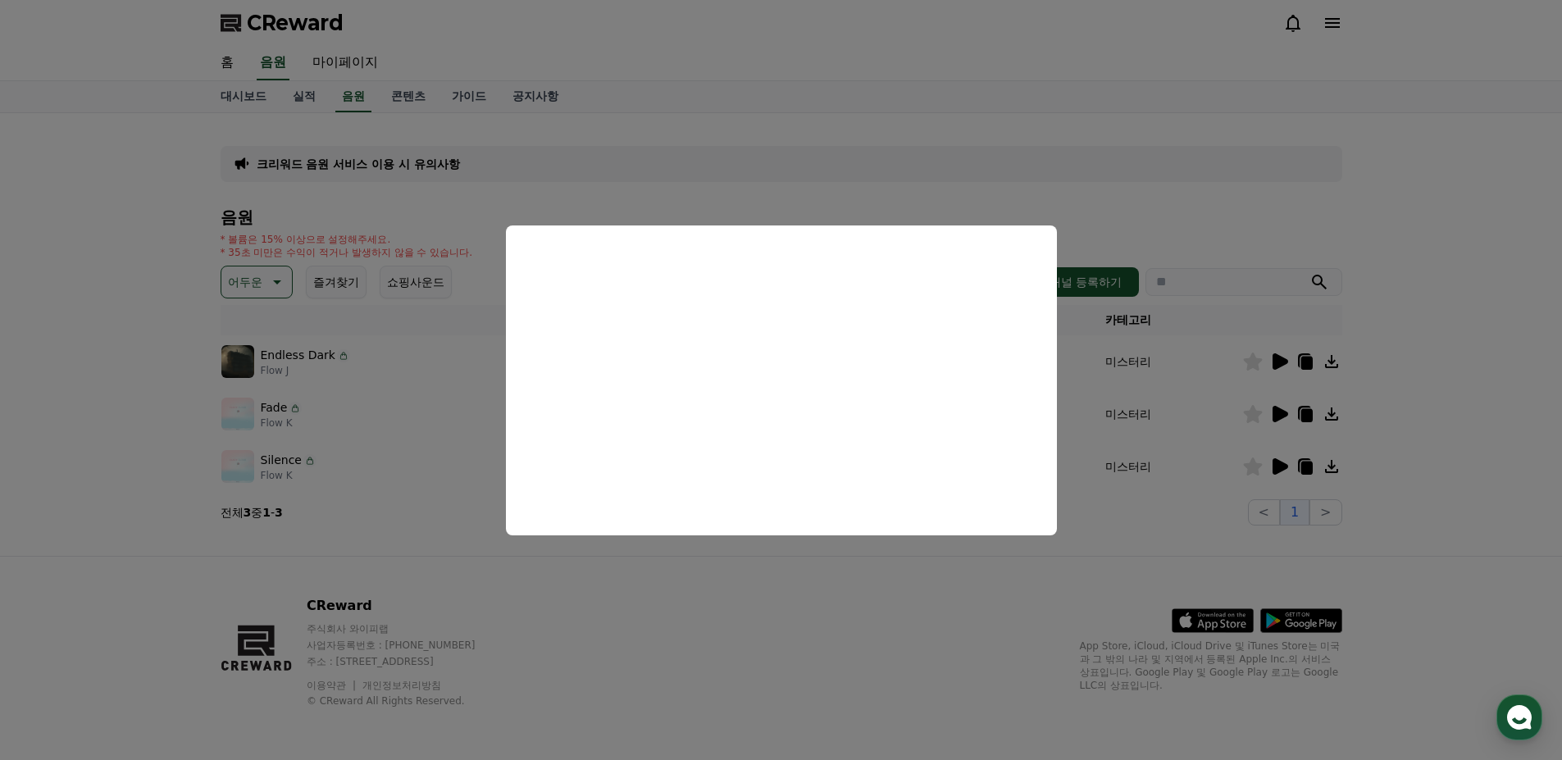
click at [1410, 468] on button "close modal" at bounding box center [781, 380] width 1562 height 760
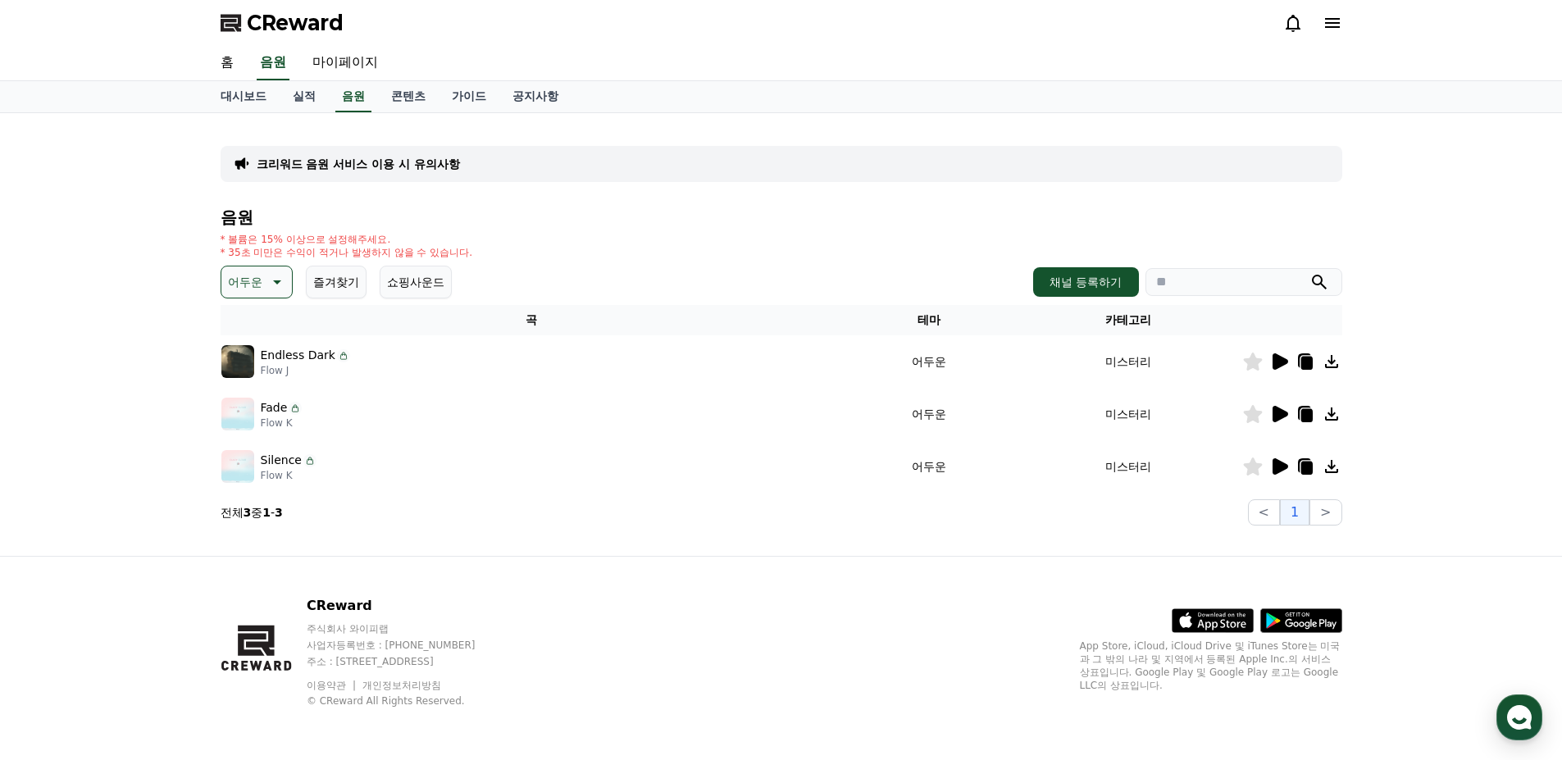
click at [1309, 466] on icon at bounding box center [1306, 468] width 11 height 13
click at [292, 32] on span "CReward" at bounding box center [295, 23] width 97 height 26
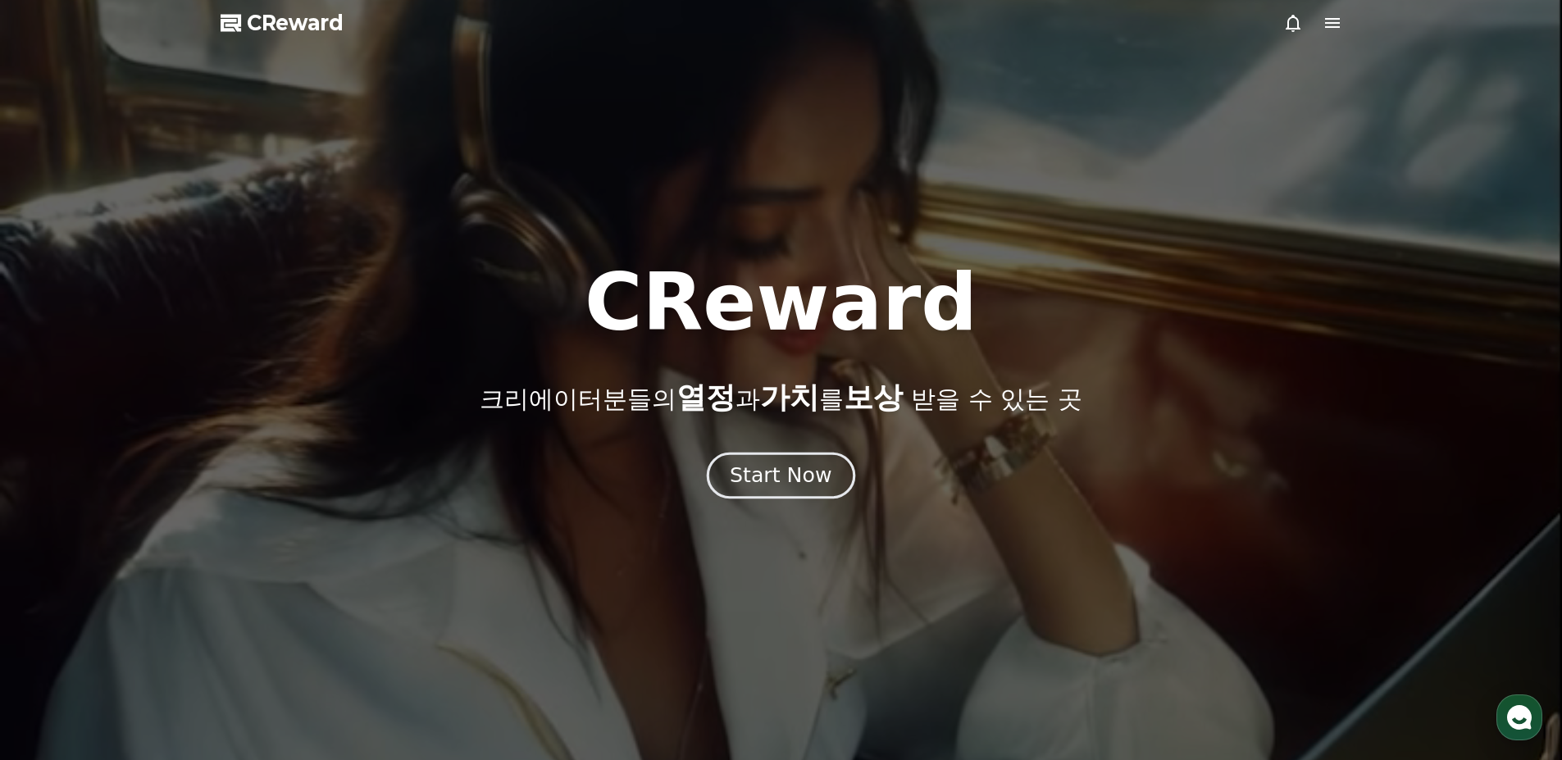
click at [792, 491] on button "Start Now" at bounding box center [781, 475] width 148 height 47
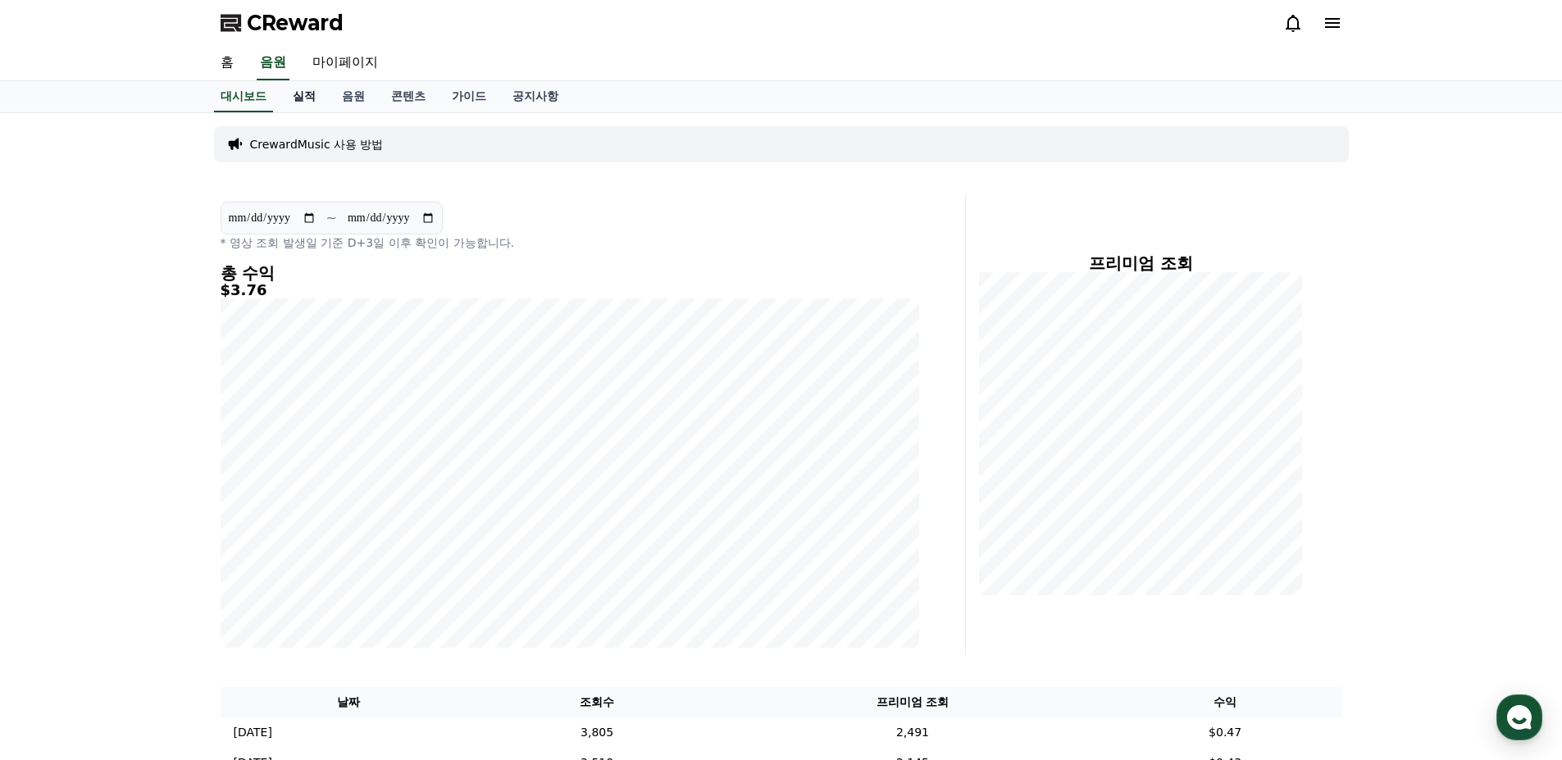
click at [303, 103] on link "실적" at bounding box center [304, 96] width 49 height 31
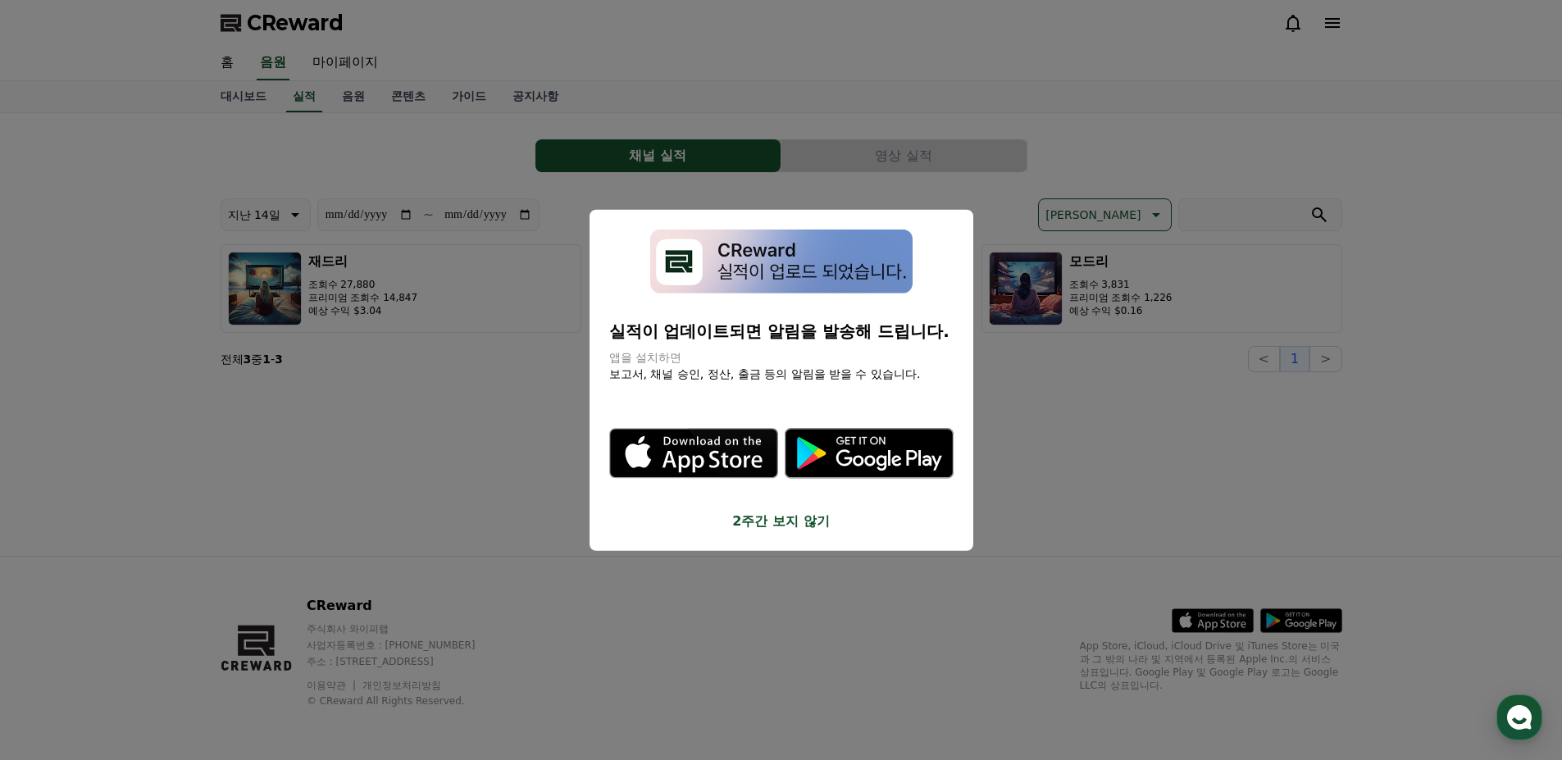
click at [761, 522] on button "2주간 보지 않기" at bounding box center [781, 522] width 344 height 20
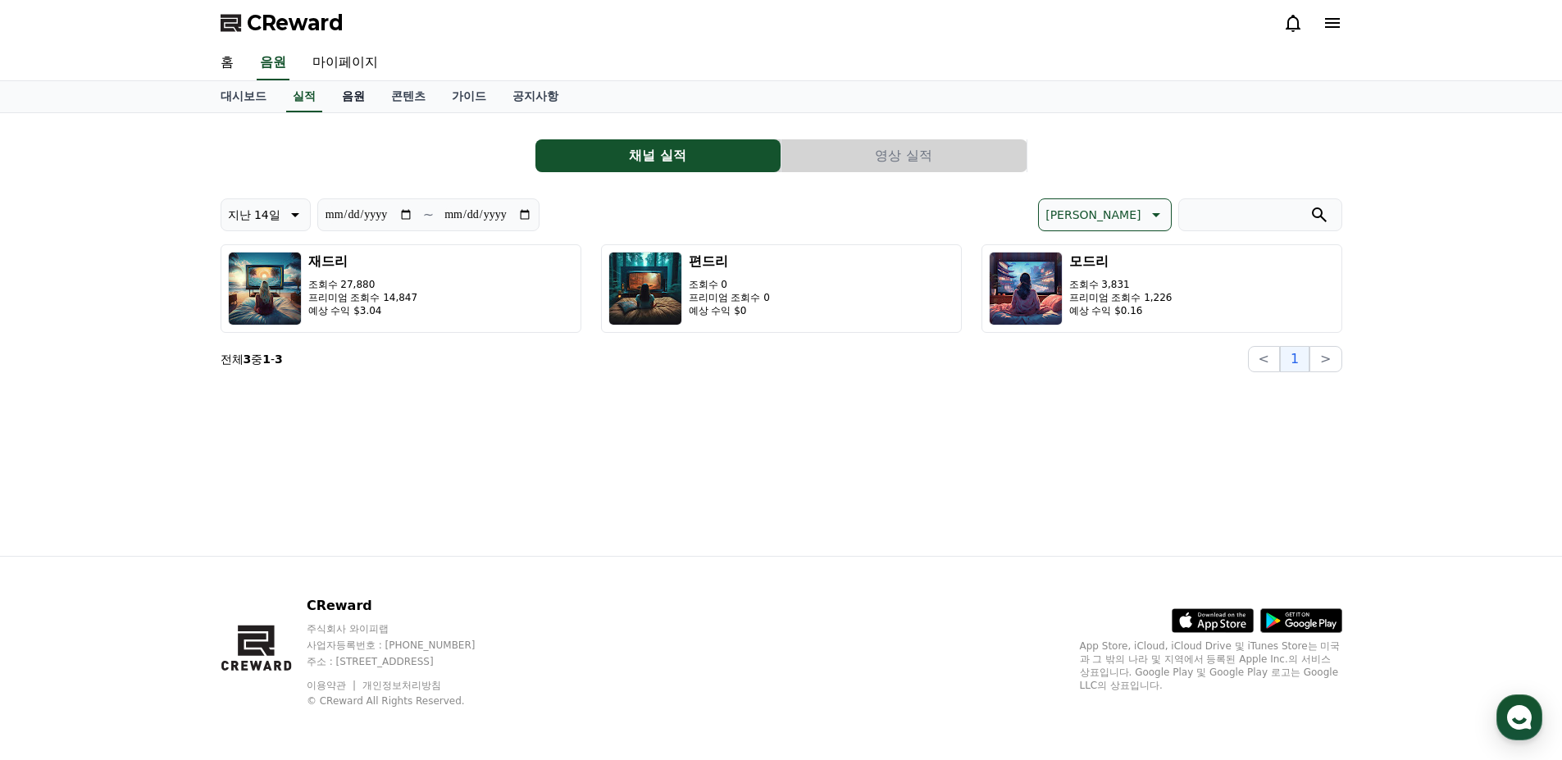
click at [339, 93] on link "음원" at bounding box center [353, 96] width 49 height 31
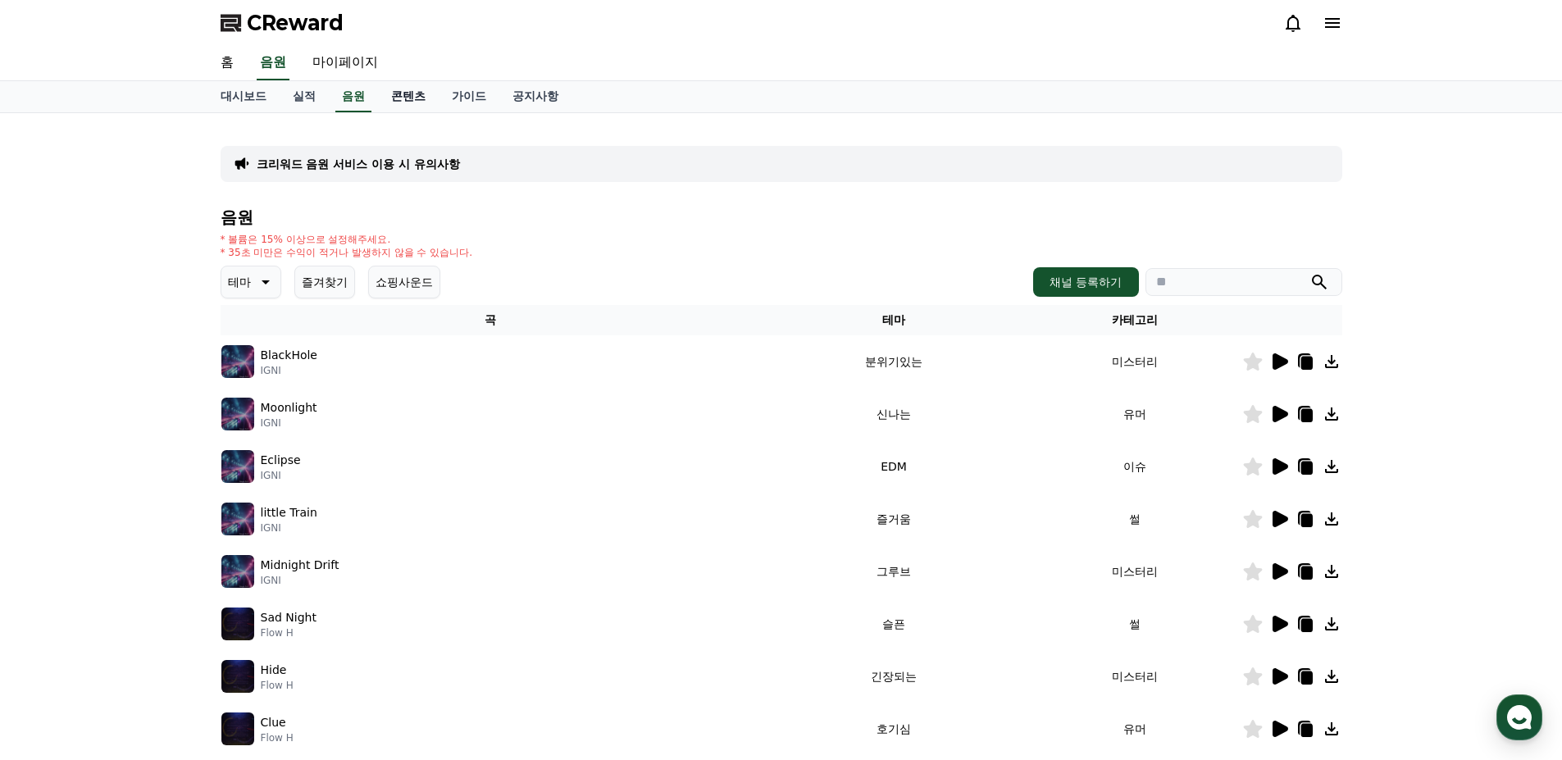
click at [396, 97] on link "콘텐츠" at bounding box center [408, 96] width 61 height 31
click at [466, 96] on link "가이드" at bounding box center [469, 96] width 61 height 31
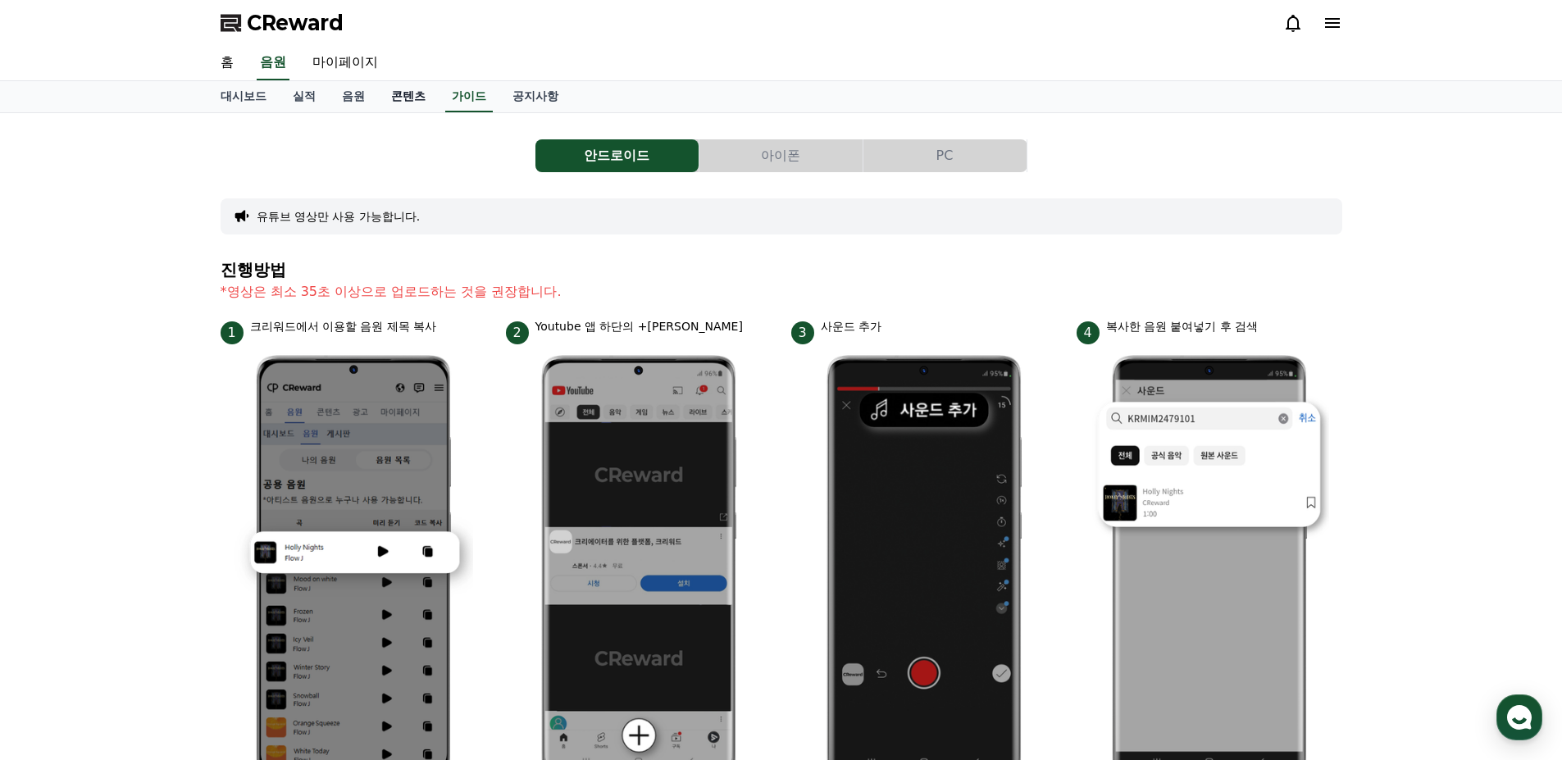
click at [423, 95] on link "콘텐츠" at bounding box center [408, 96] width 61 height 31
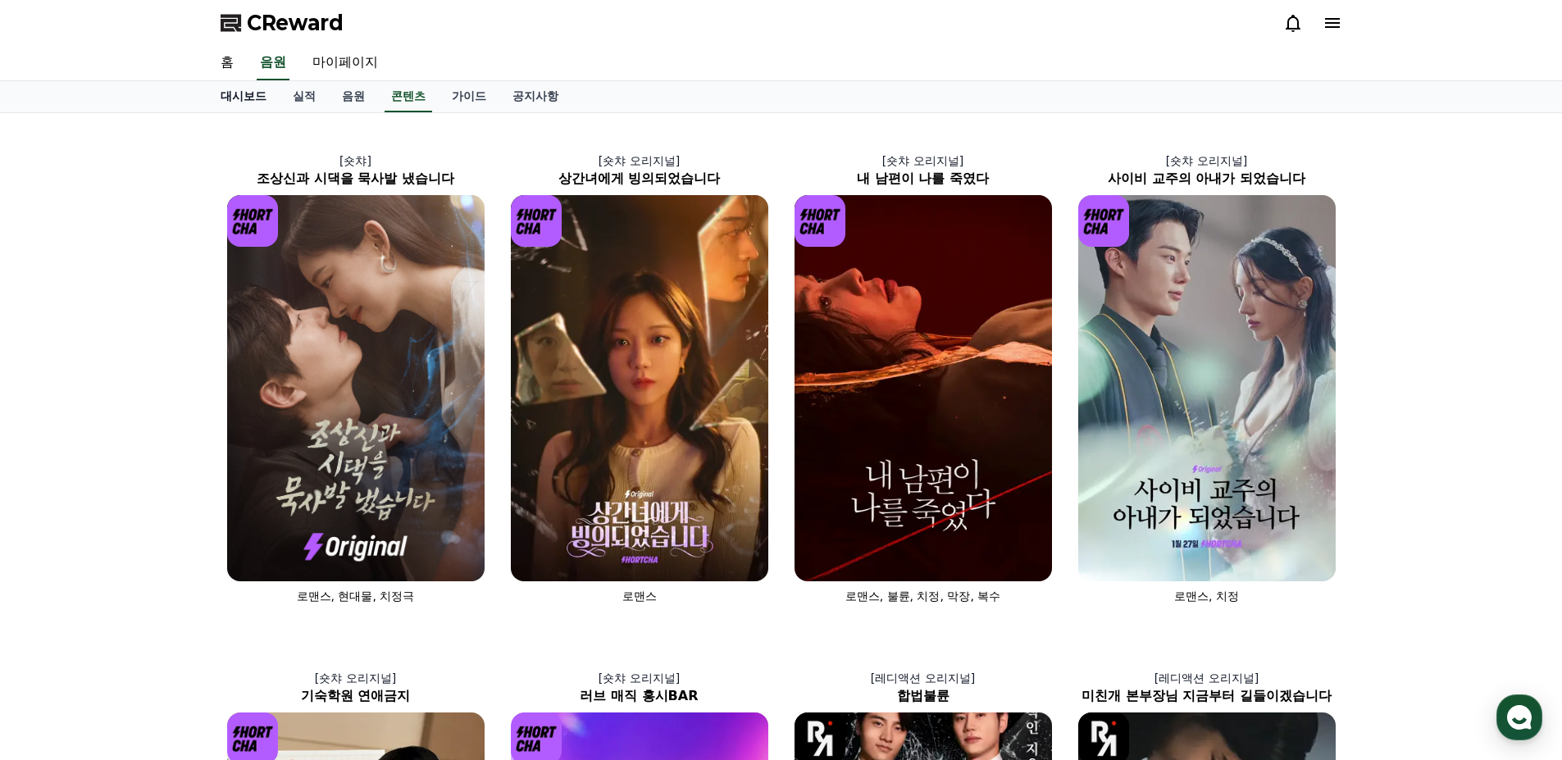
click at [254, 101] on link "대시보드" at bounding box center [243, 96] width 72 height 31
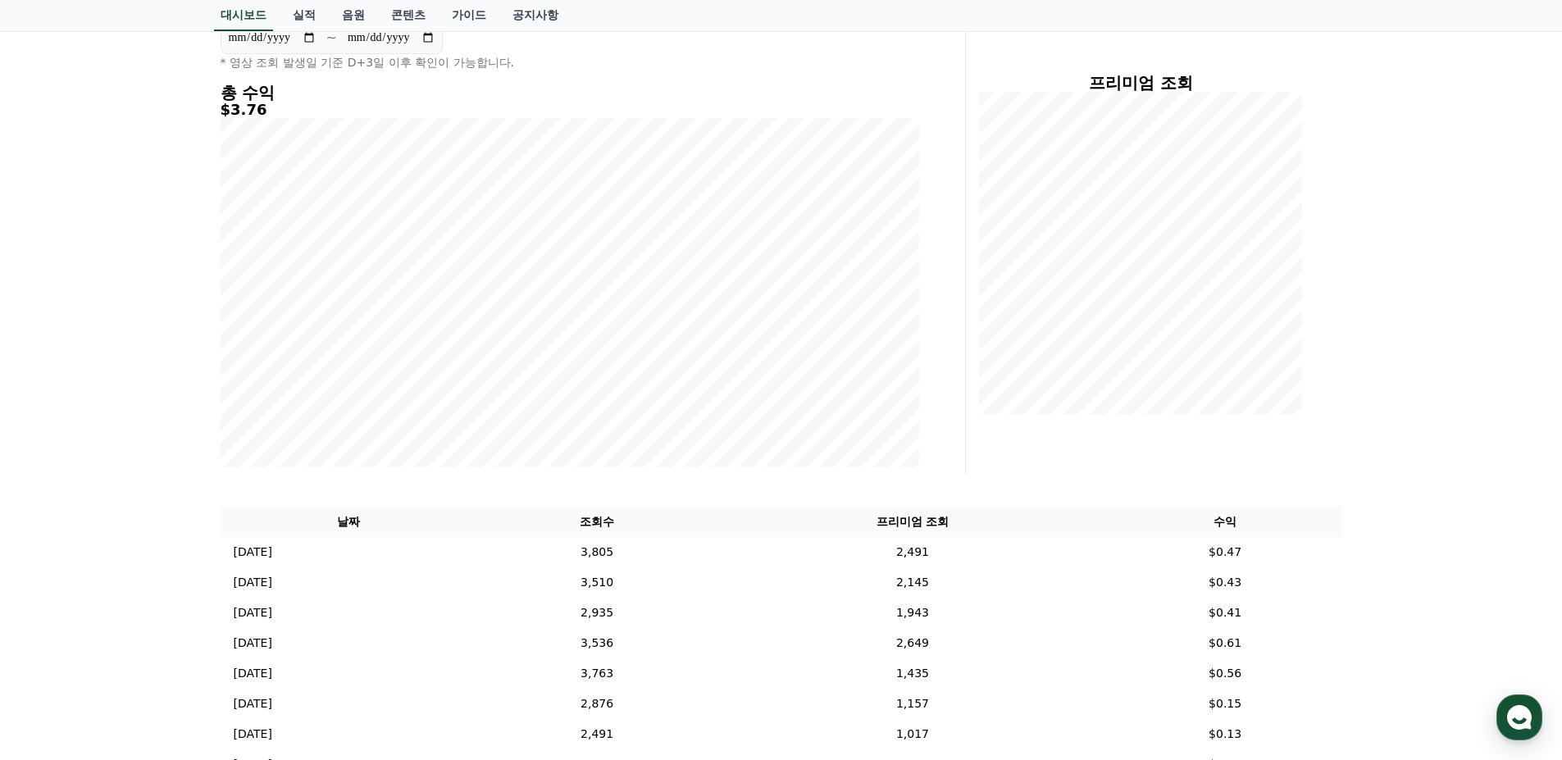
scroll to position [82, 0]
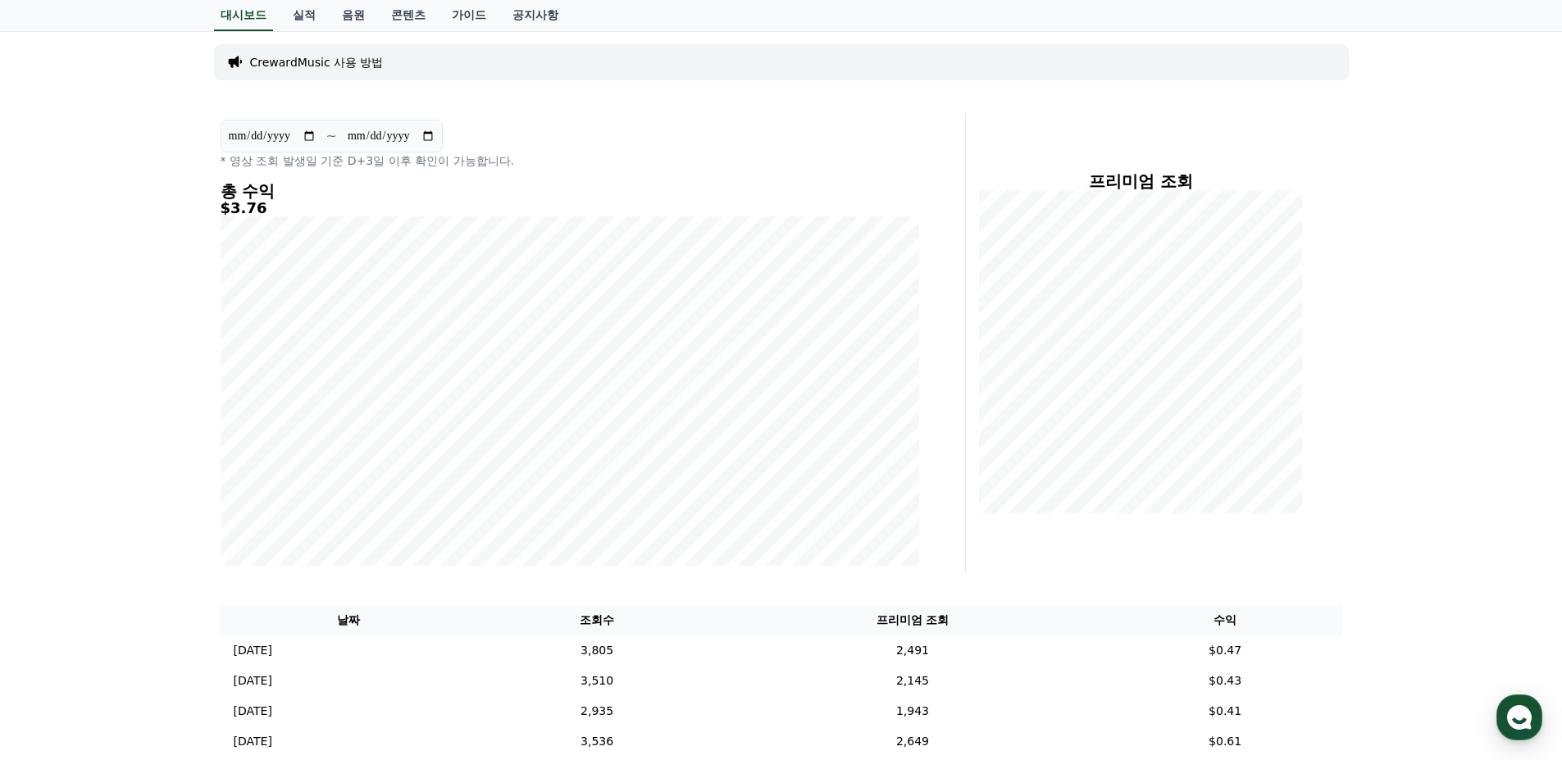
click at [1467, 396] on div "**********" at bounding box center [781, 693] width 1562 height 1325
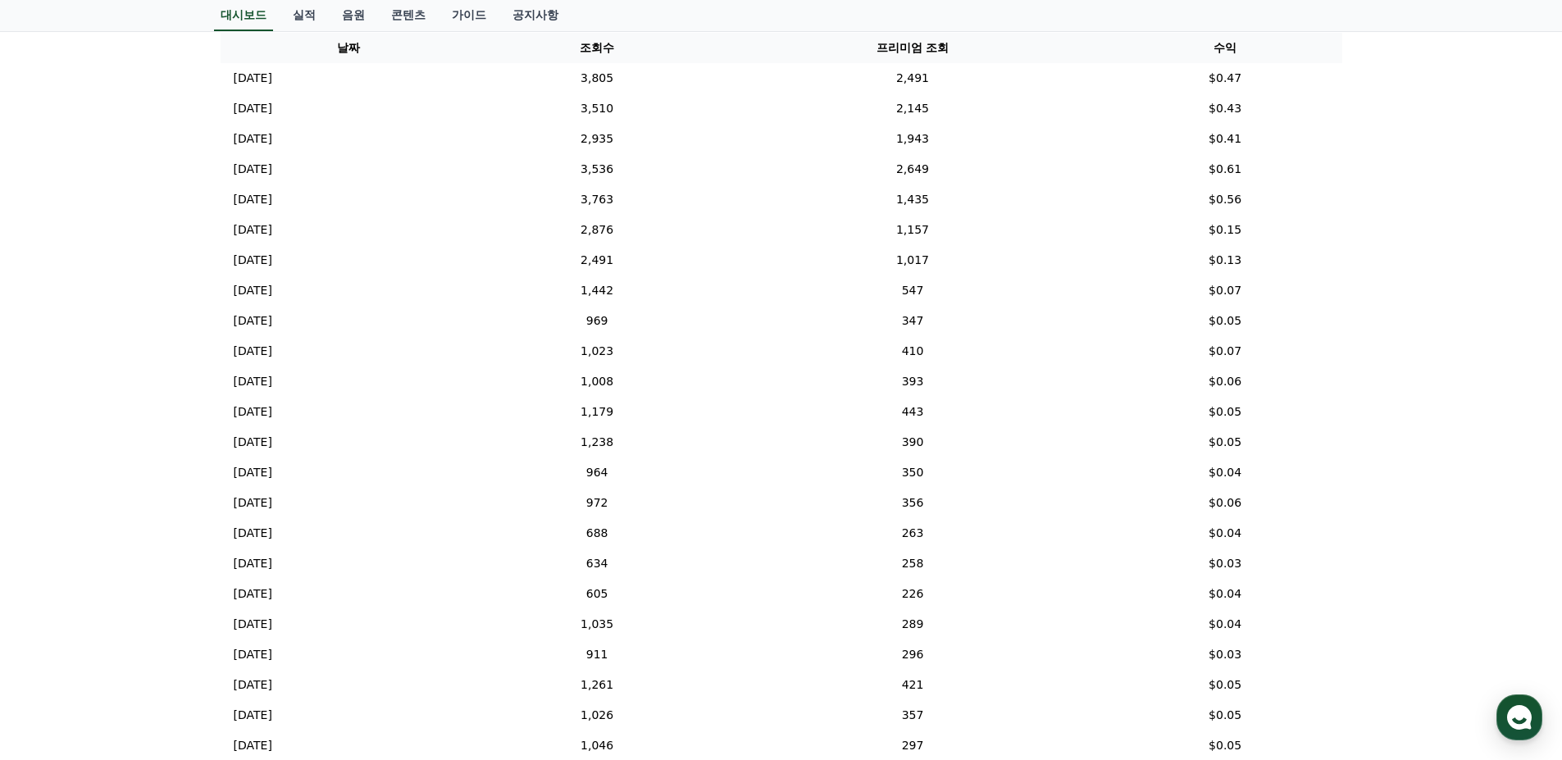
scroll to position [472, 0]
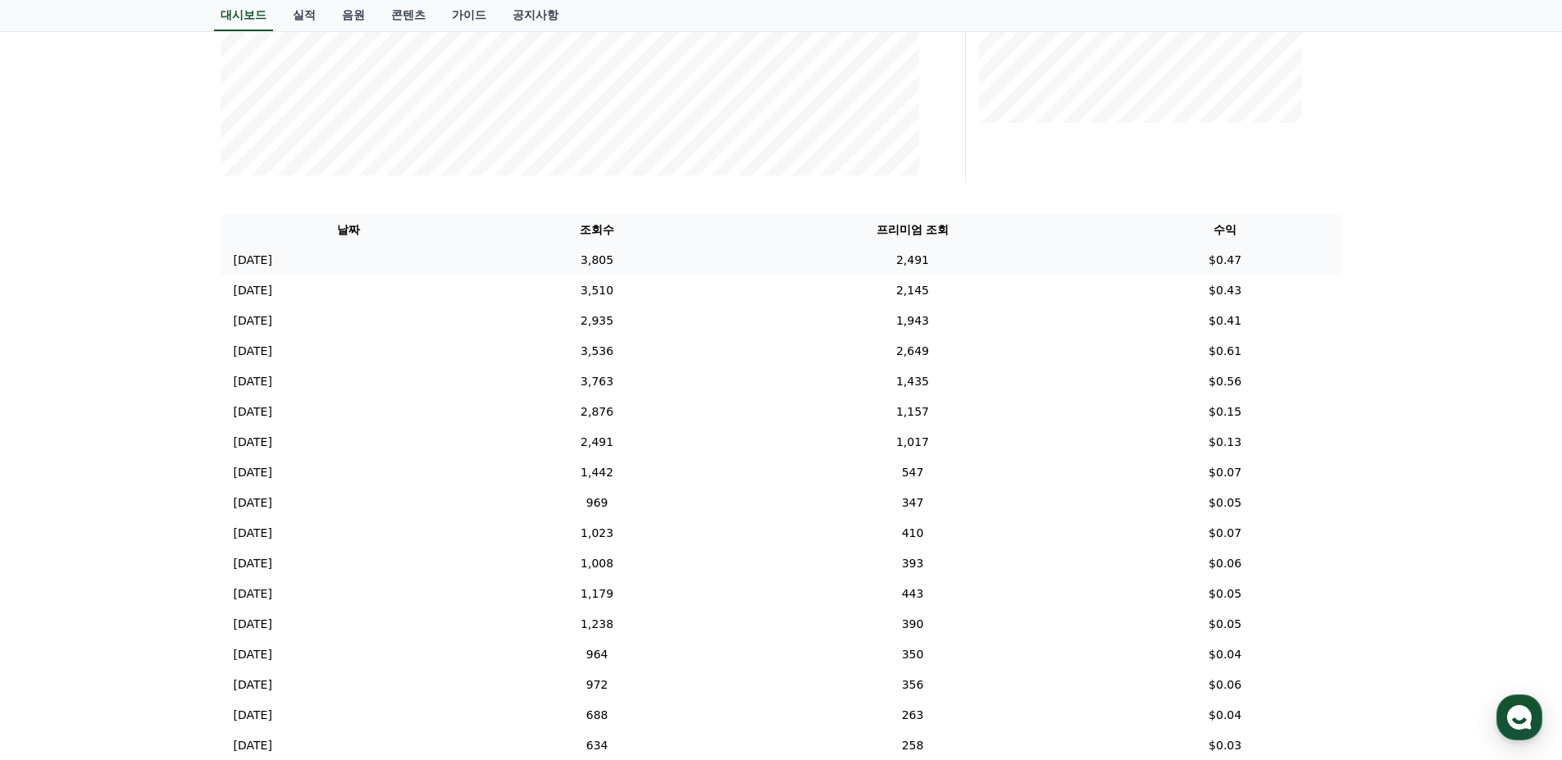
click at [691, 261] on td "3,805" at bounding box center [596, 260] width 239 height 30
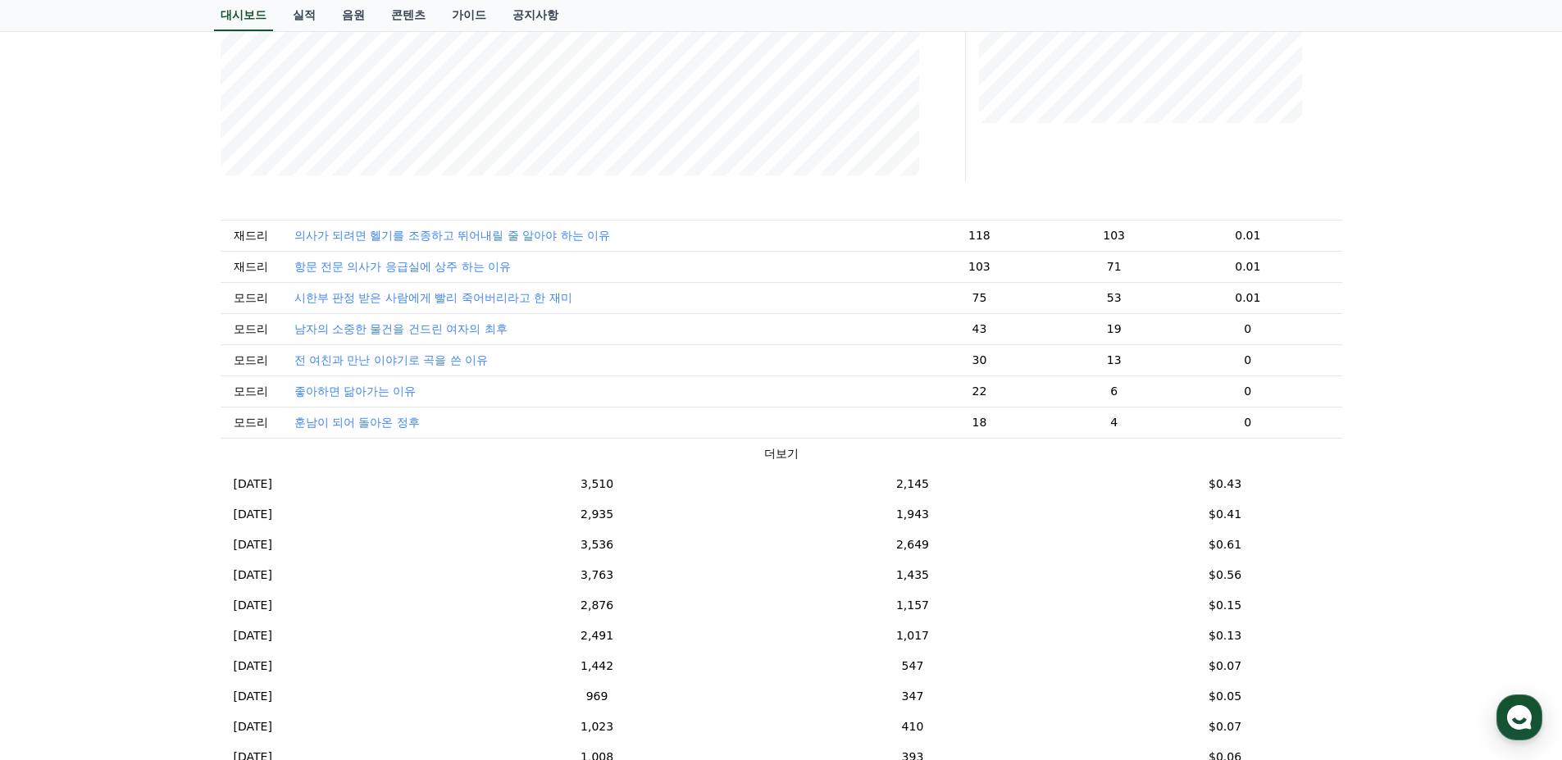
scroll to position [246, 0]
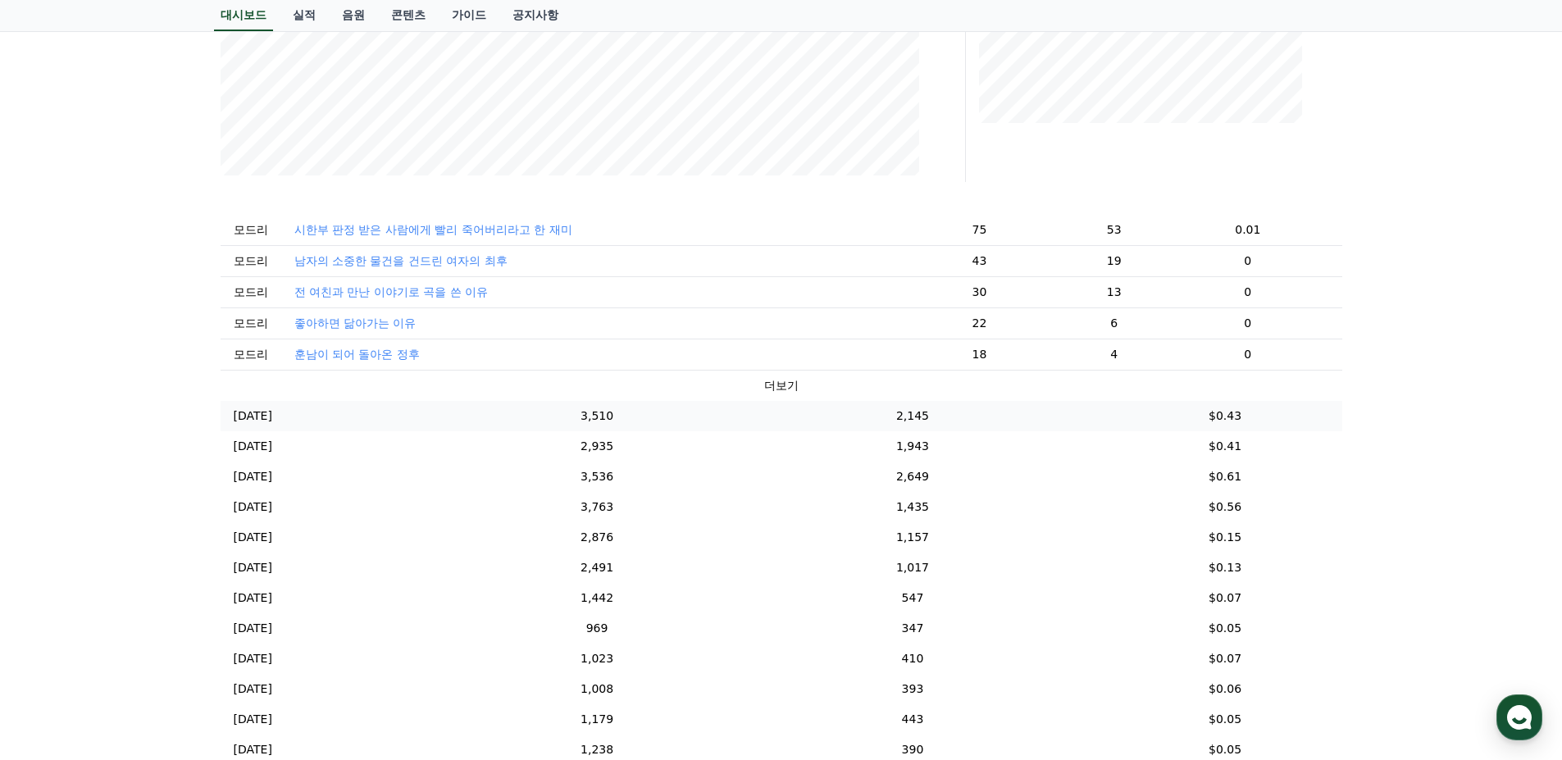
click at [780, 431] on td "2,145" at bounding box center [912, 416] width 391 height 30
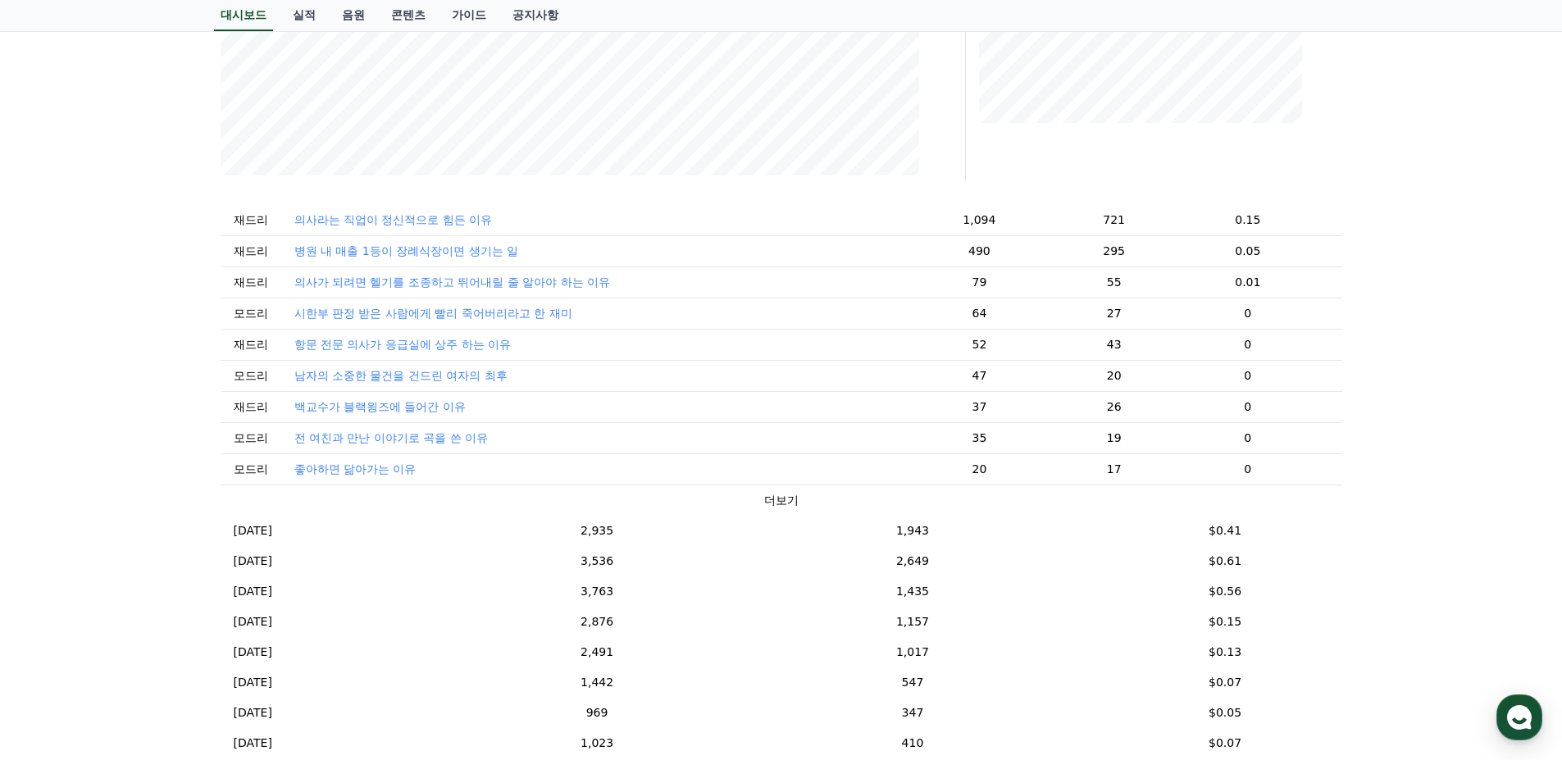
scroll to position [328, 0]
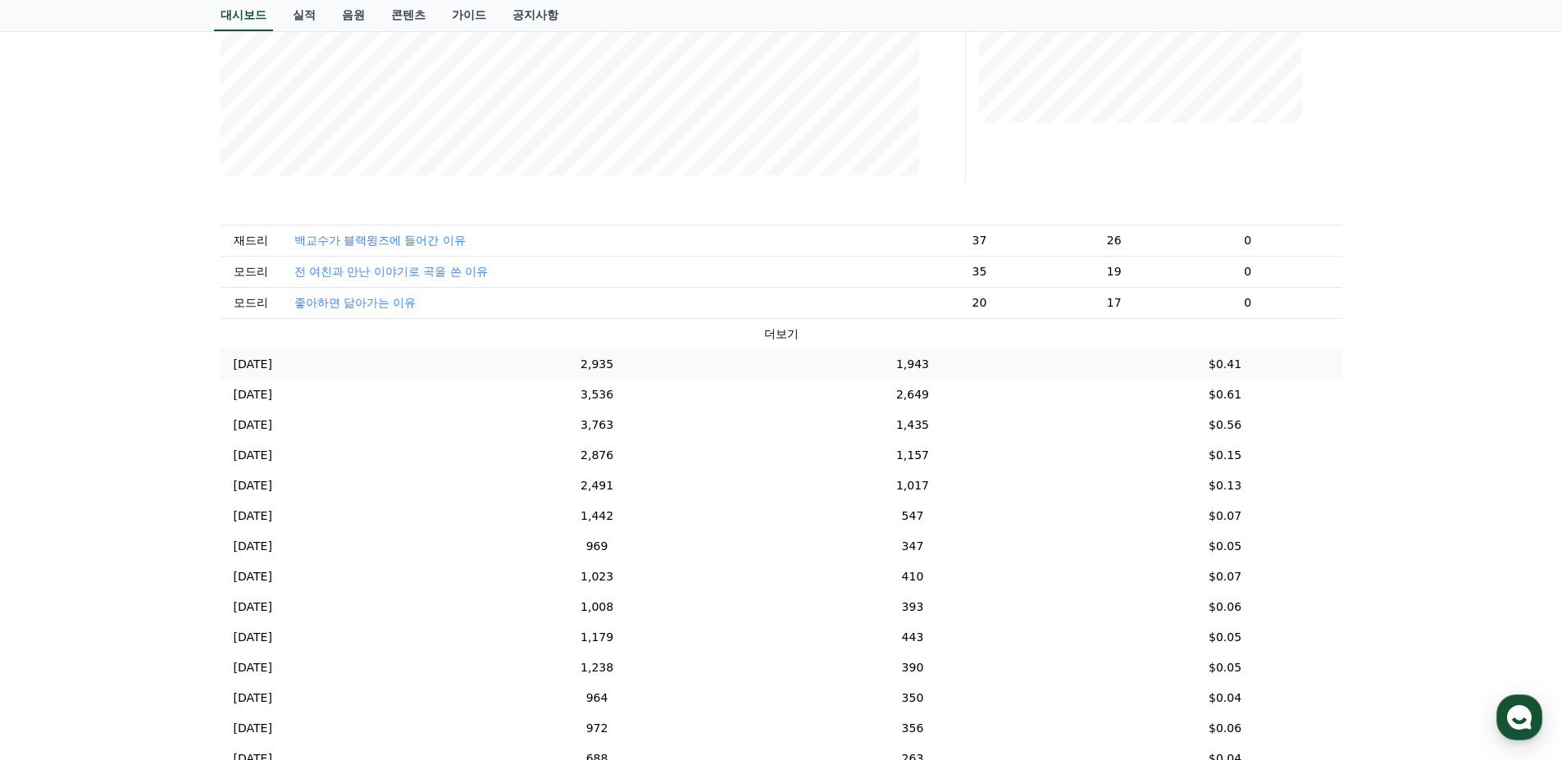
click at [815, 380] on td "1,943" at bounding box center [912, 364] width 391 height 30
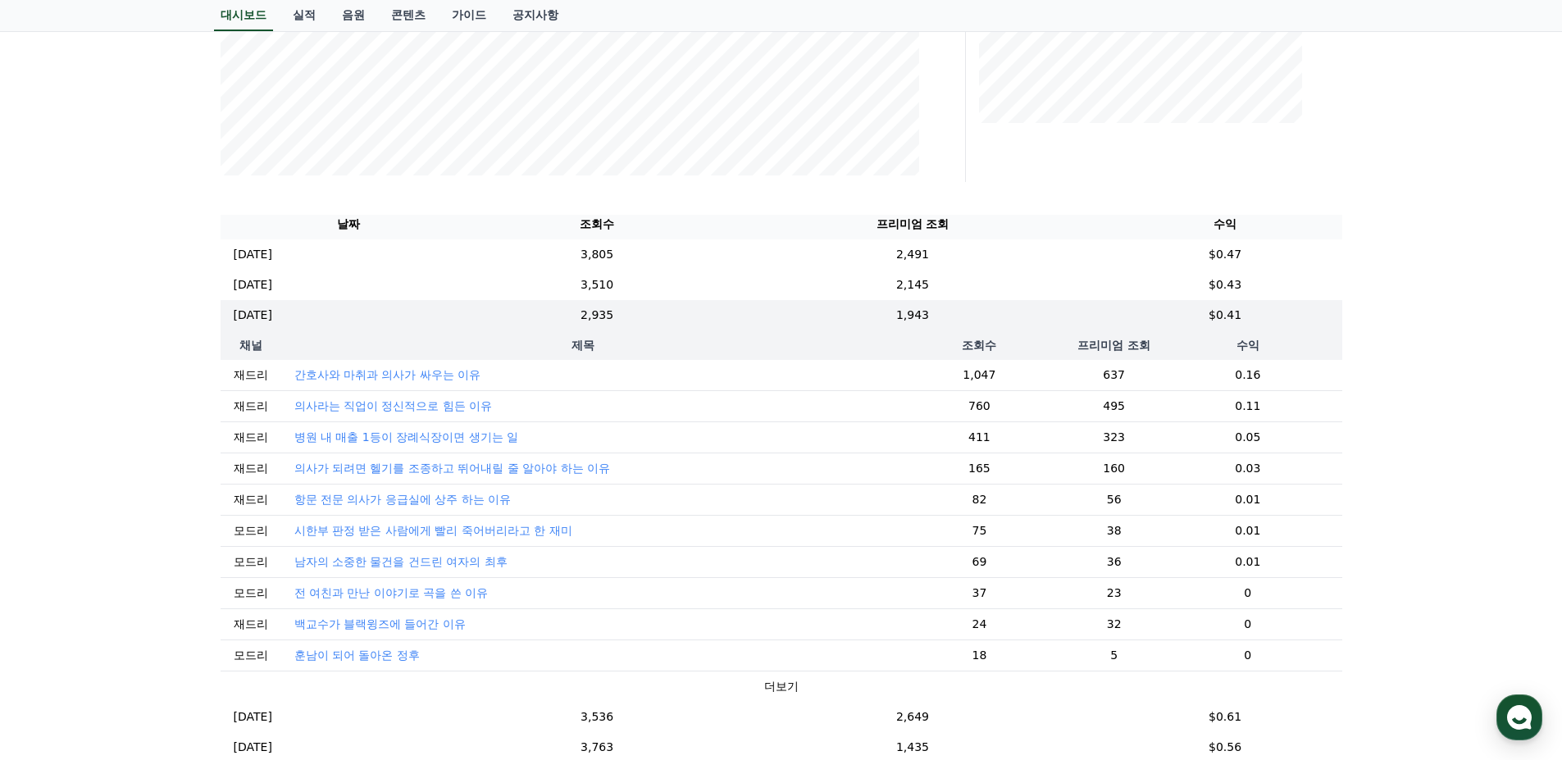
scroll to position [0, 0]
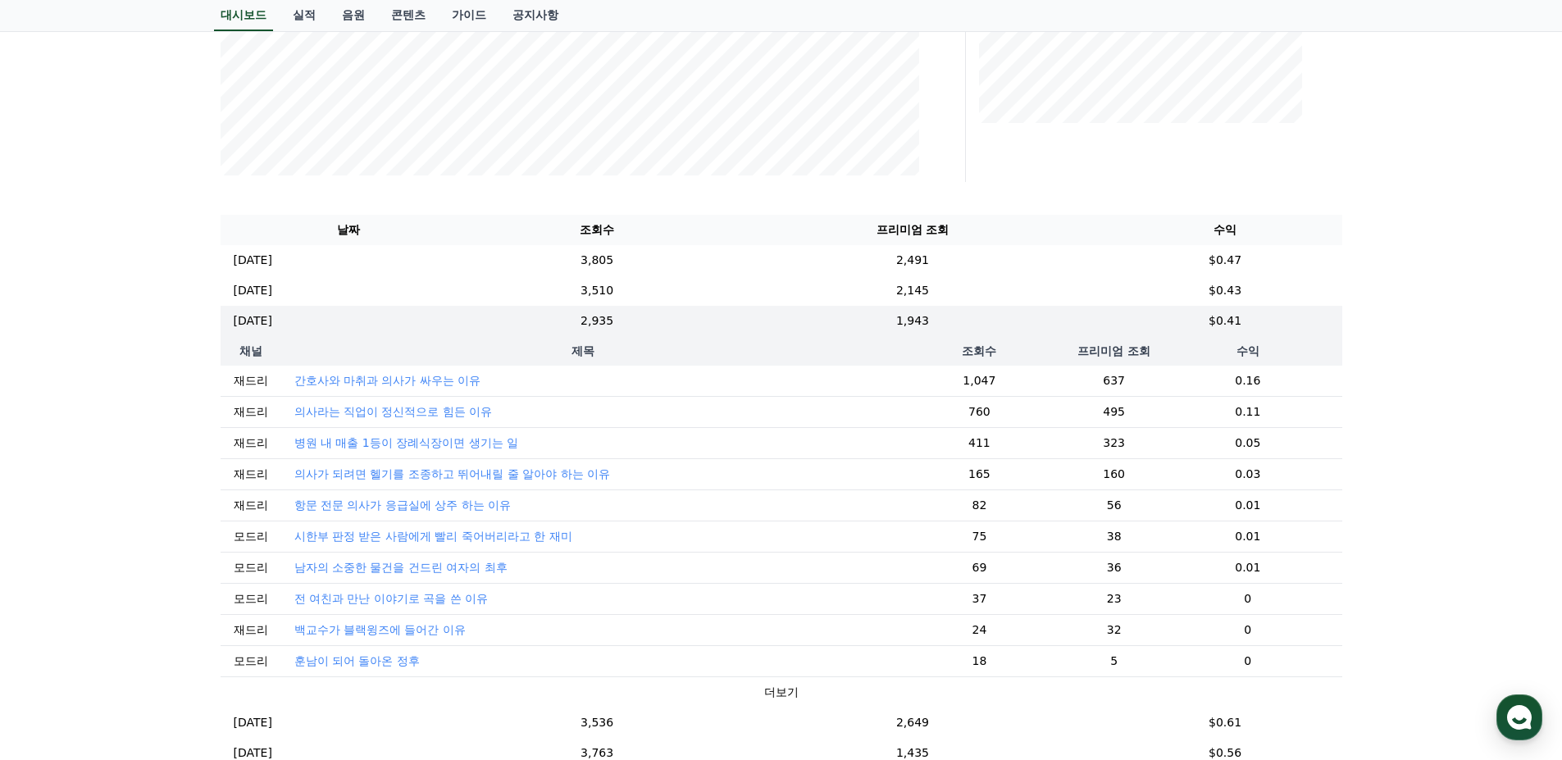
click at [843, 347] on th "제목" at bounding box center [583, 351] width 604 height 30
click at [841, 311] on td "1,943" at bounding box center [912, 321] width 391 height 30
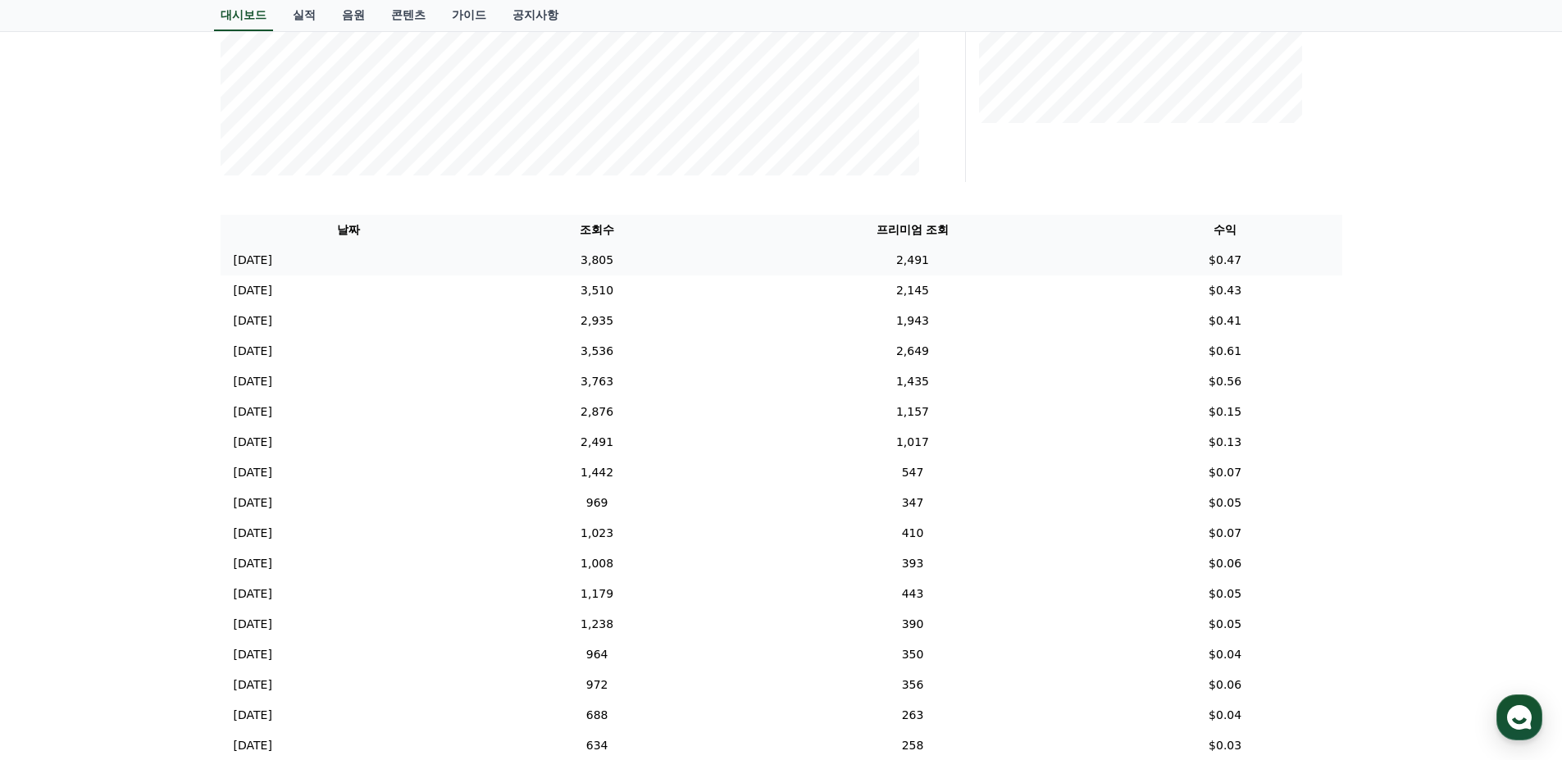
click at [842, 258] on td "2,491" at bounding box center [912, 260] width 391 height 30
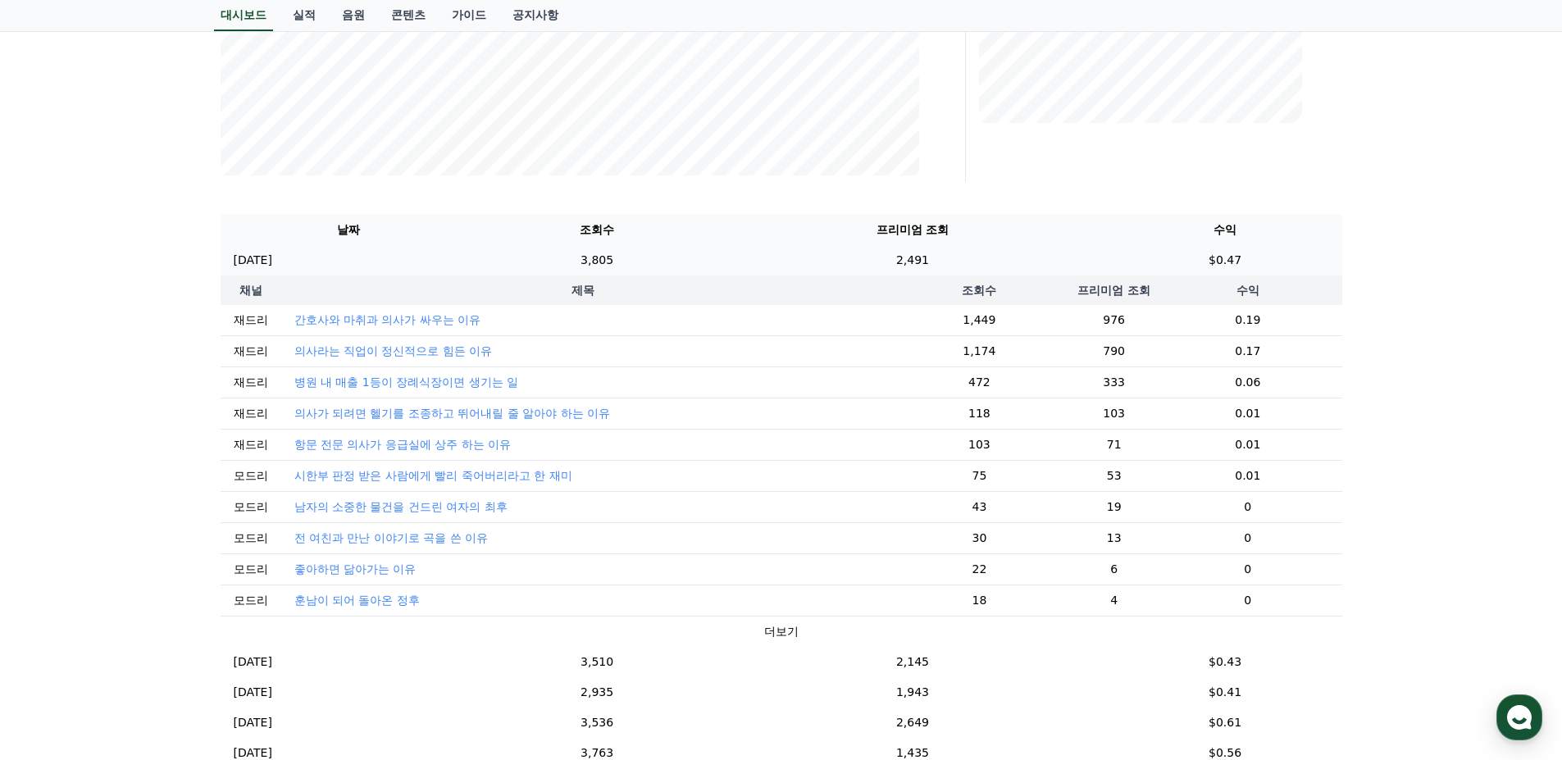
click at [842, 258] on td "2,491" at bounding box center [912, 260] width 391 height 30
